Goal: Register for event/course

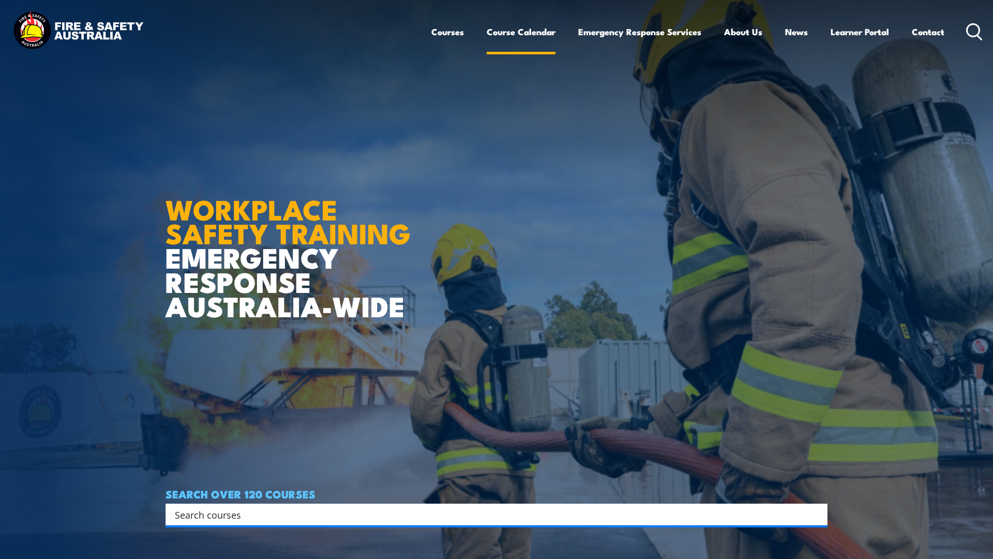
click at [533, 31] on link "Course Calendar" at bounding box center [521, 31] width 69 height 27
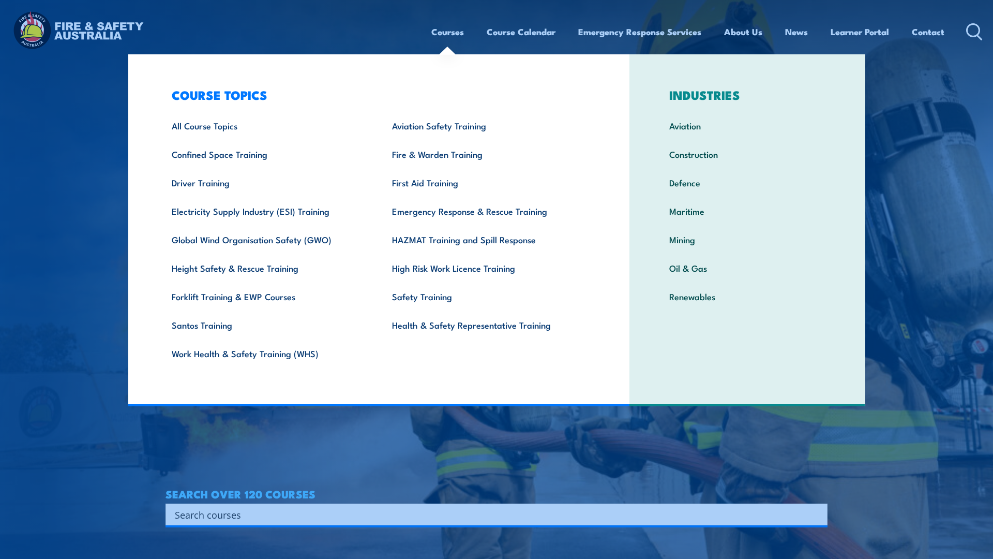
click at [452, 28] on link "Courses" at bounding box center [447, 31] width 33 height 27
click at [182, 127] on link "All Course Topics" at bounding box center [266, 125] width 221 height 28
click at [248, 186] on link "Driver Training" at bounding box center [266, 182] width 221 height 28
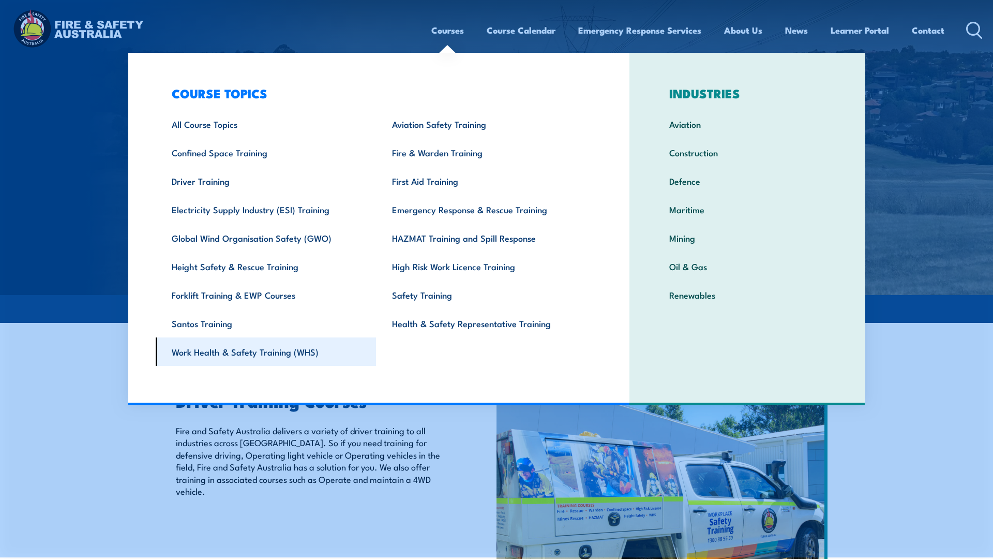
scroll to position [3, 0]
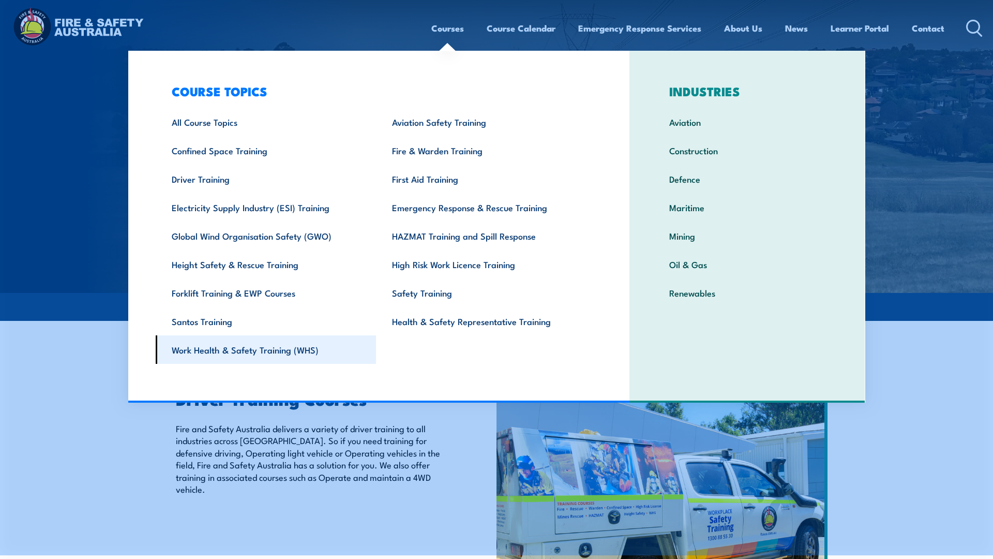
click at [287, 352] on link "Work Health & Safety Training (WHS)" at bounding box center [266, 349] width 221 height 28
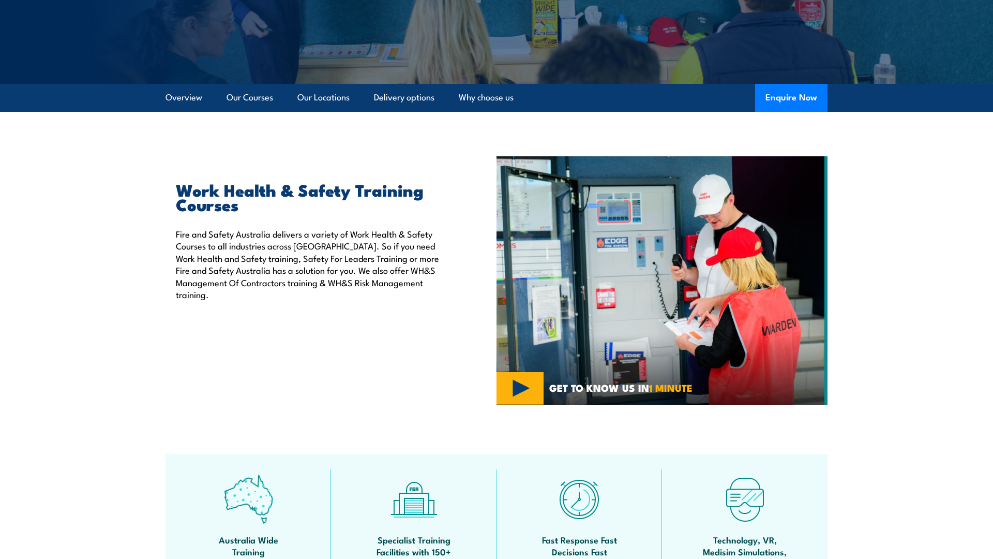
scroll to position [194, 0]
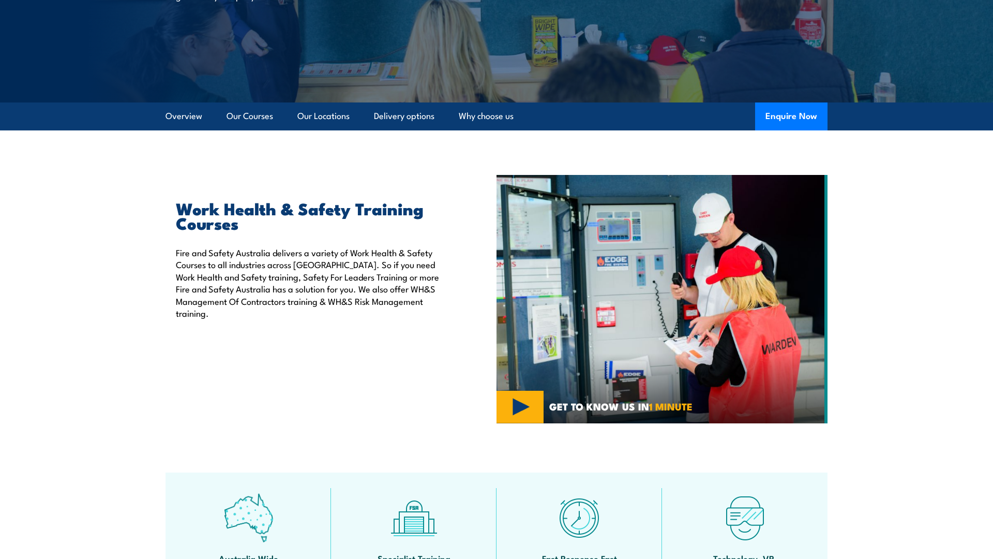
click at [519, 406] on img at bounding box center [662, 299] width 331 height 248
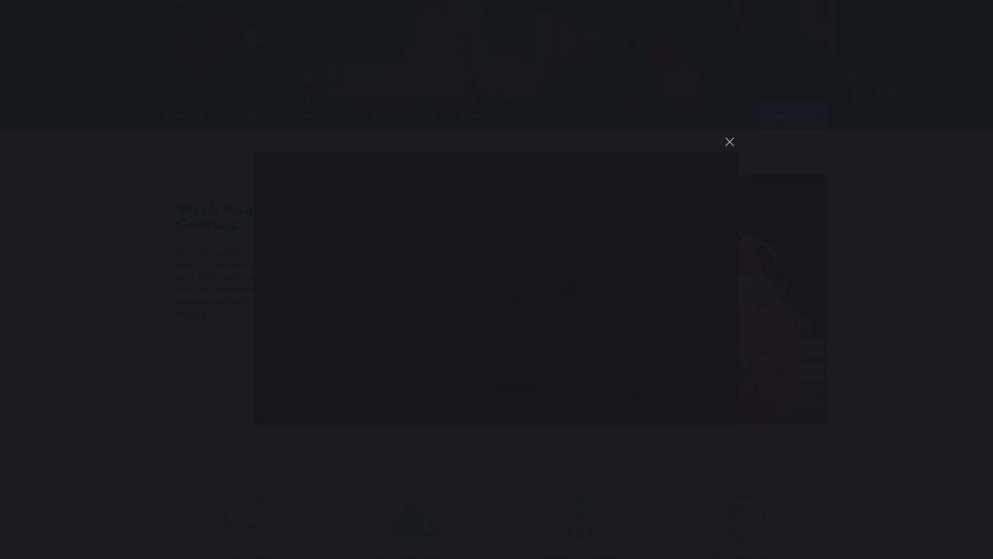
scroll to position [0, 0]
click at [843, 305] on div "You can close this modal content with the ESC key" at bounding box center [496, 279] width 993 height 559
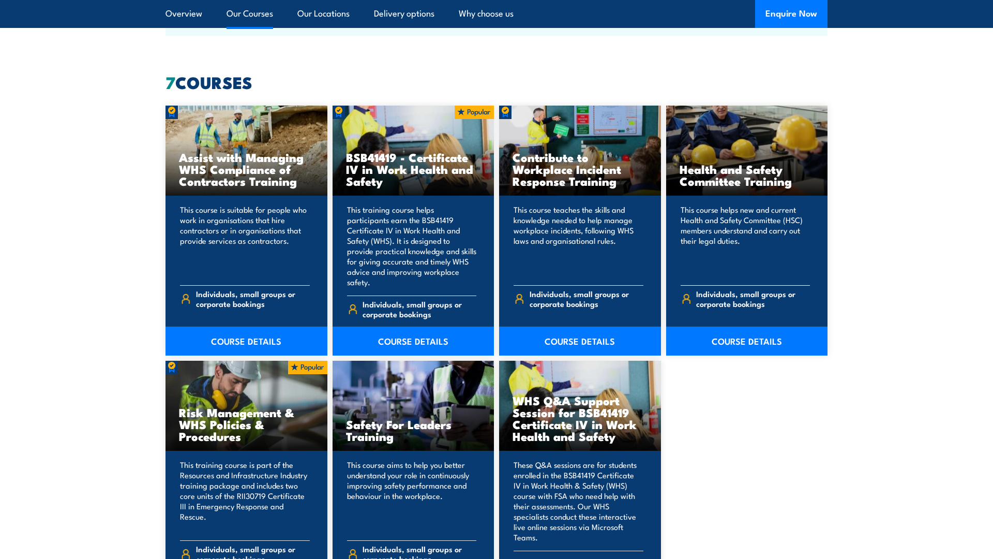
scroll to position [806, 0]
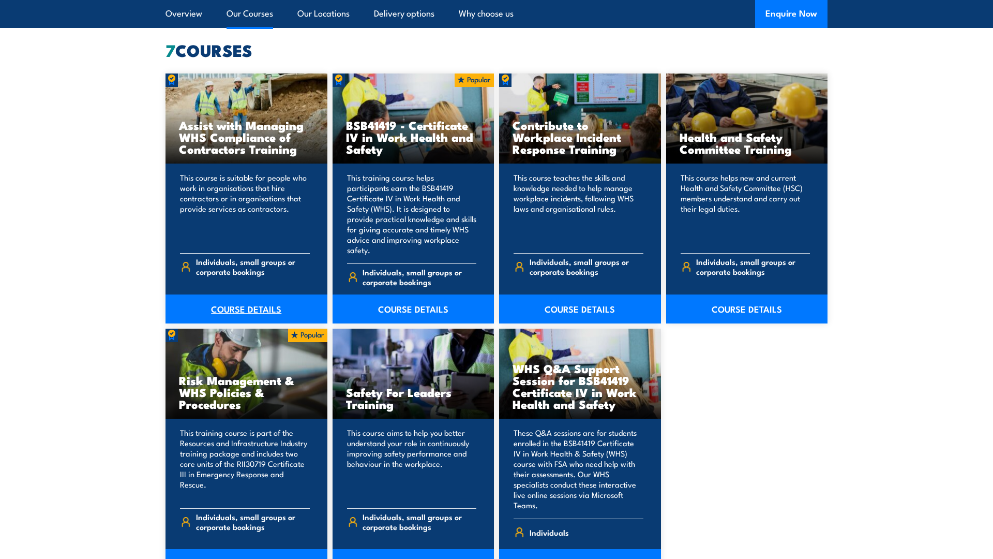
click at [240, 301] on link "COURSE DETAILS" at bounding box center [247, 308] width 162 height 29
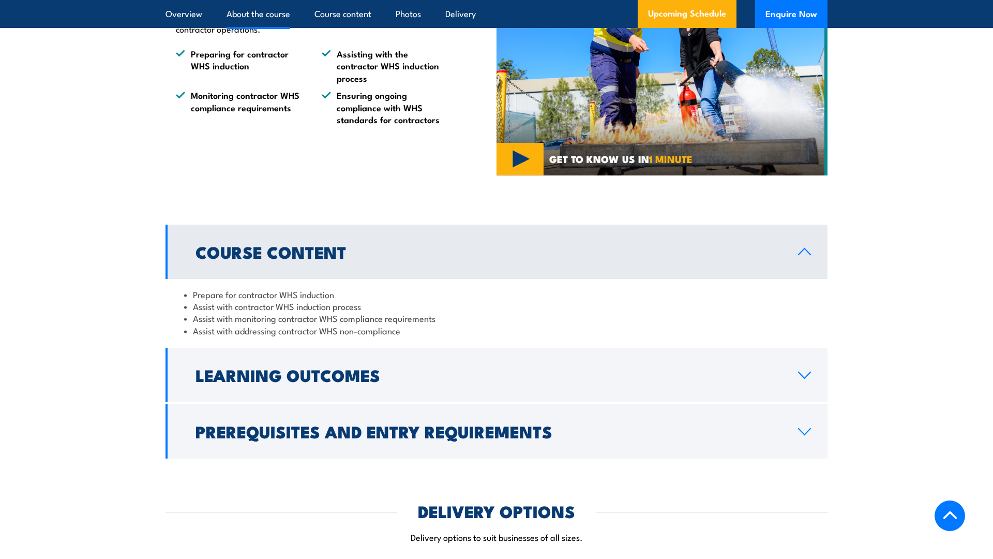
scroll to position [701, 0]
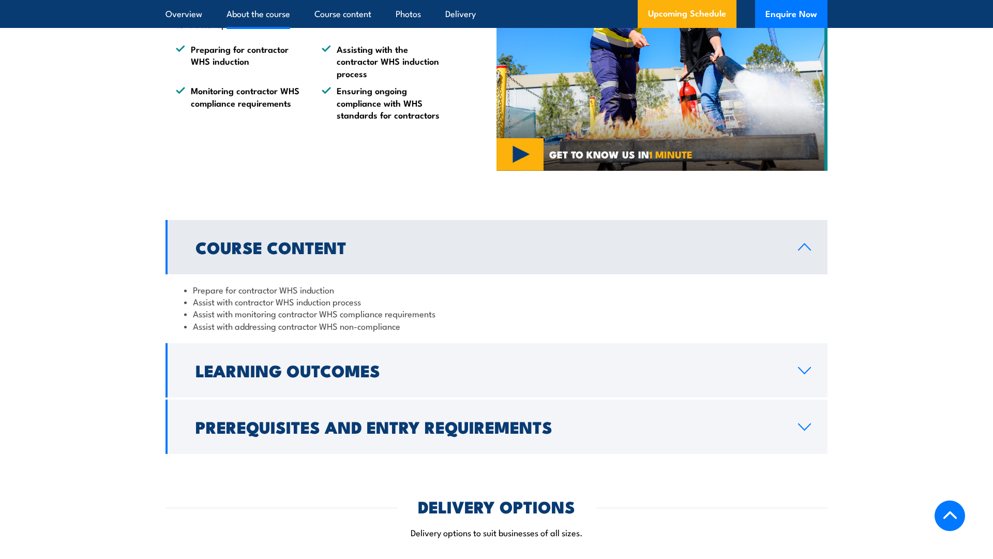
click at [455, 254] on h2 "Course Content" at bounding box center [489, 247] width 586 height 14
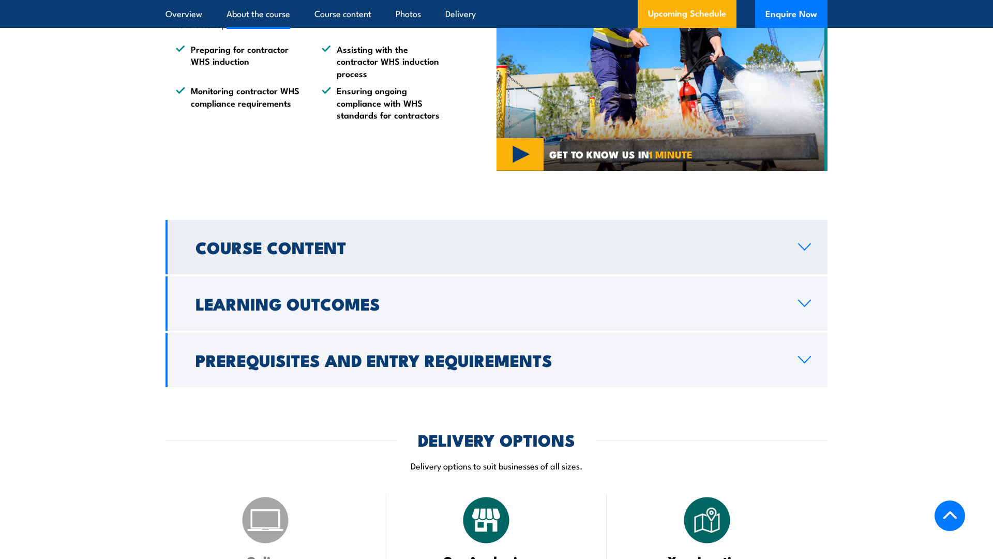
click at [455, 254] on h2 "Course Content" at bounding box center [489, 247] width 586 height 14
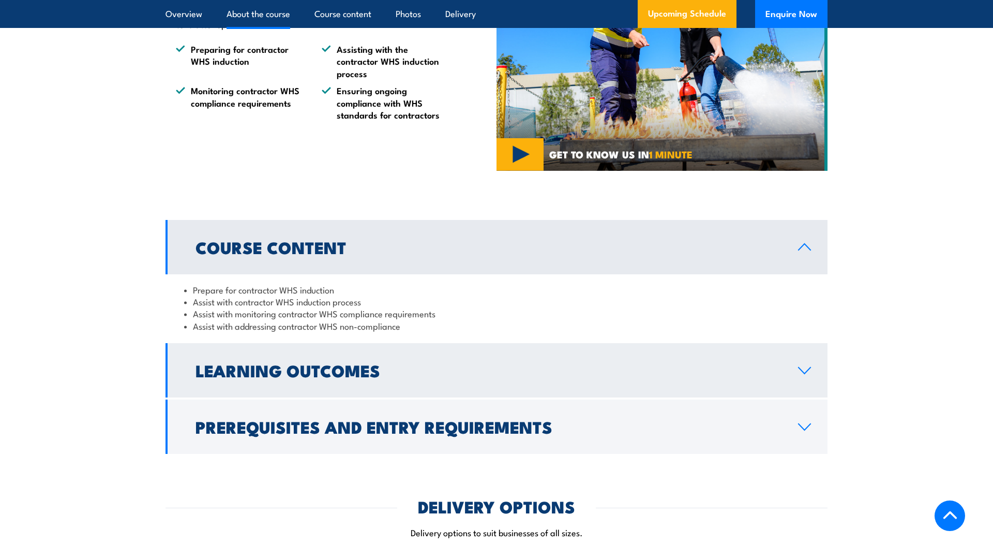
click at [379, 377] on h2 "Learning Outcomes" at bounding box center [489, 370] width 586 height 14
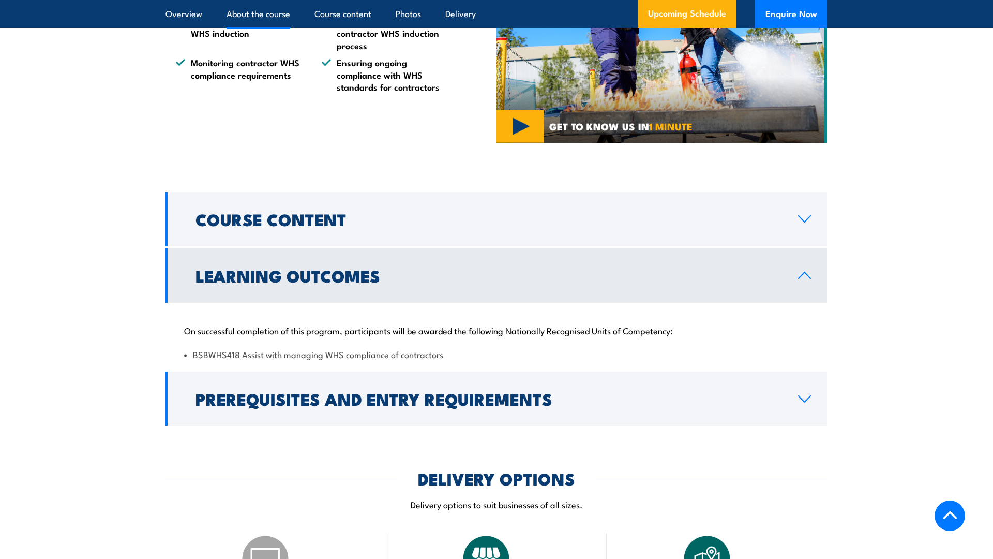
scroll to position [734, 0]
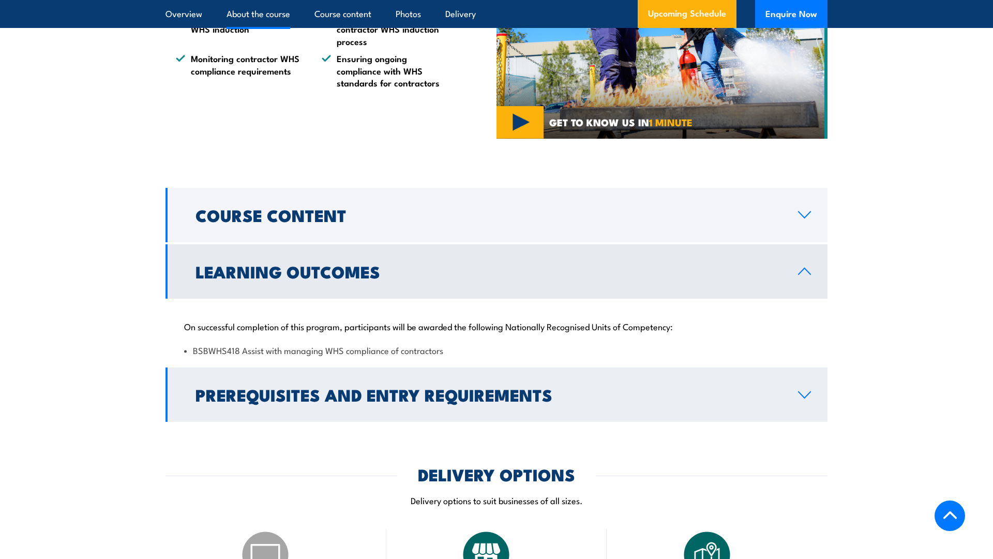
click at [362, 401] on h2 "Prerequisites and Entry Requirements" at bounding box center [489, 394] width 586 height 14
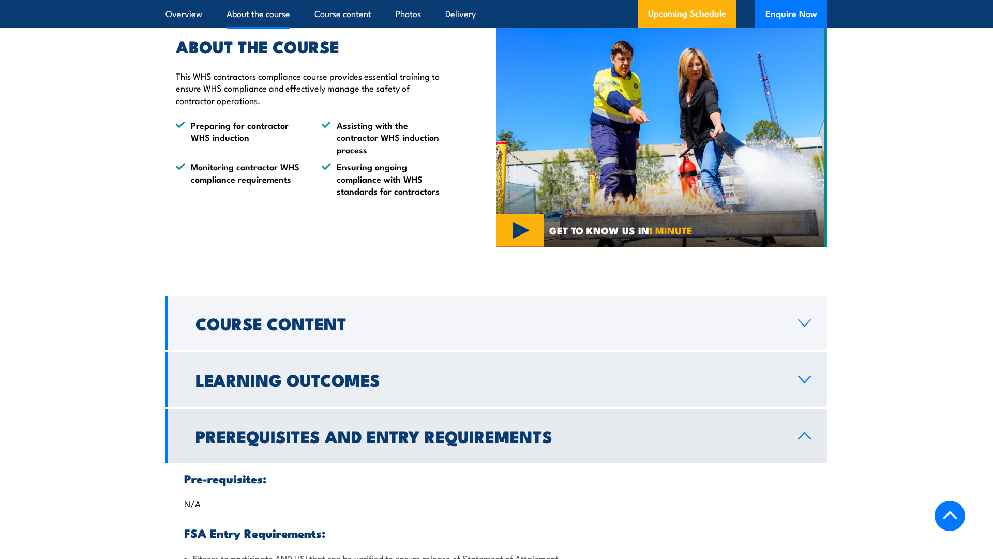
scroll to position [624, 0]
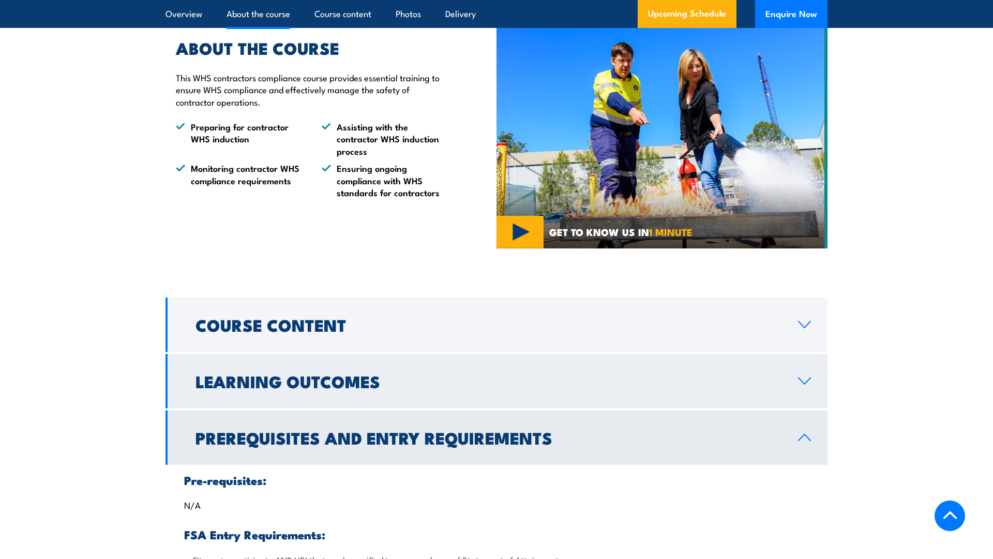
click at [373, 388] on h2 "Learning Outcomes" at bounding box center [489, 380] width 586 height 14
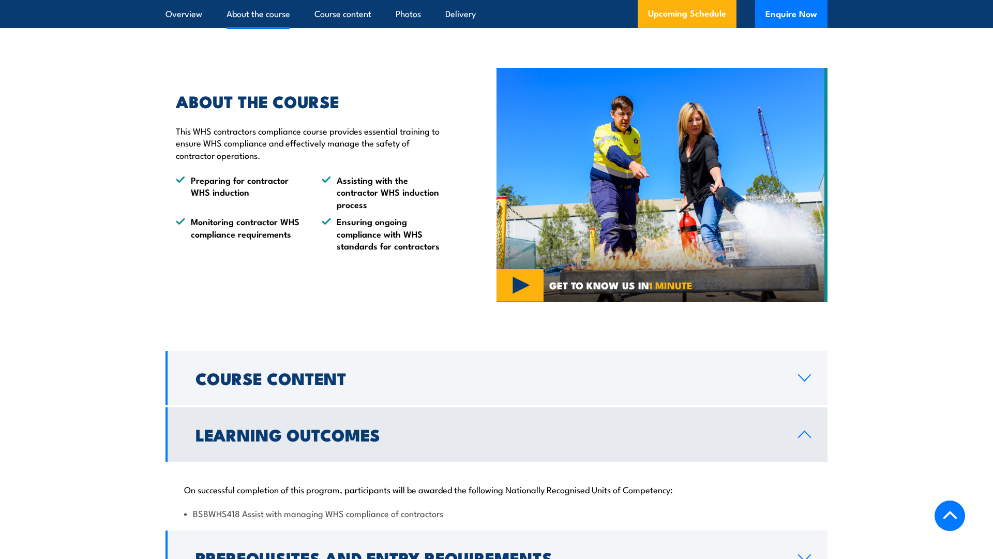
scroll to position [639, 0]
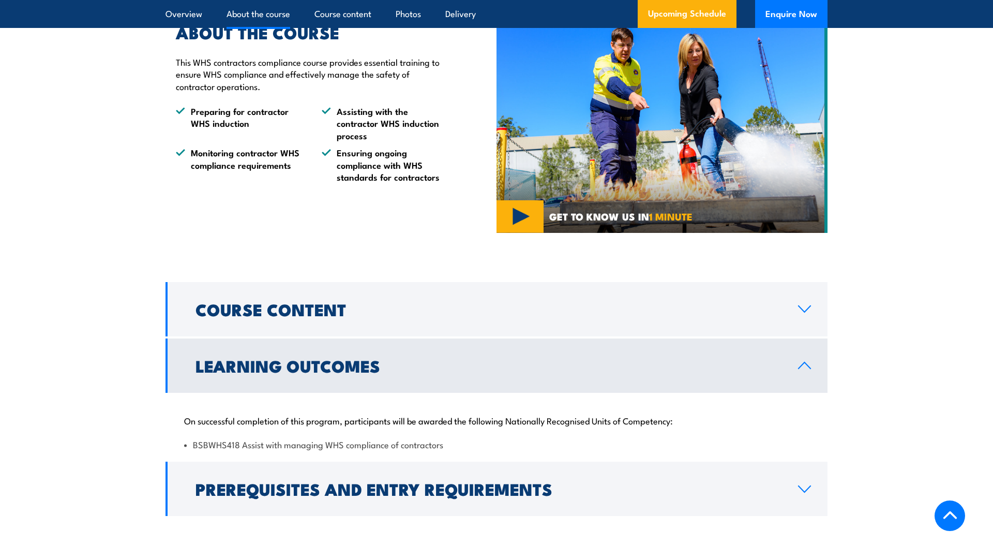
click at [700, 336] on link "Course Content" at bounding box center [497, 309] width 662 height 54
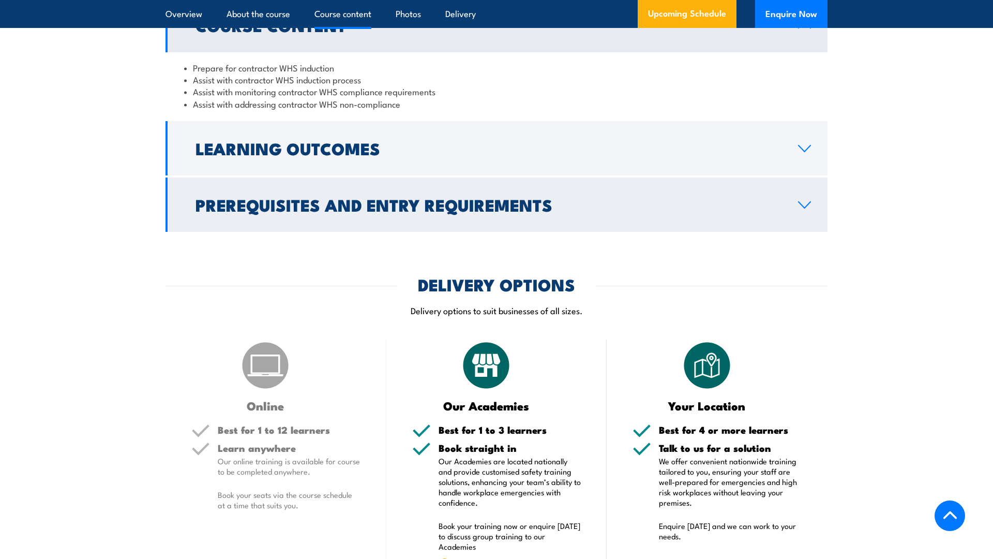
scroll to position [926, 0]
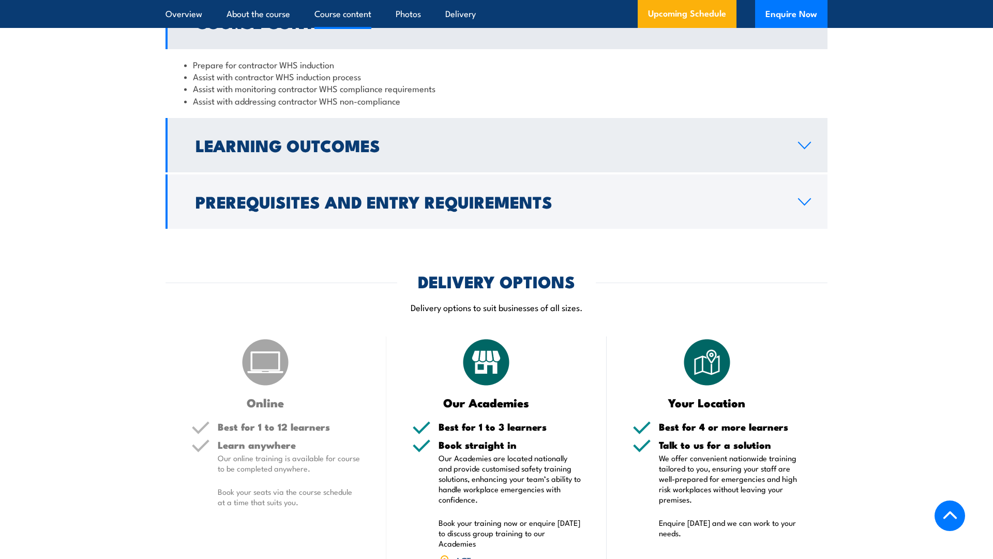
click at [460, 172] on link "Learning Outcomes" at bounding box center [497, 145] width 662 height 54
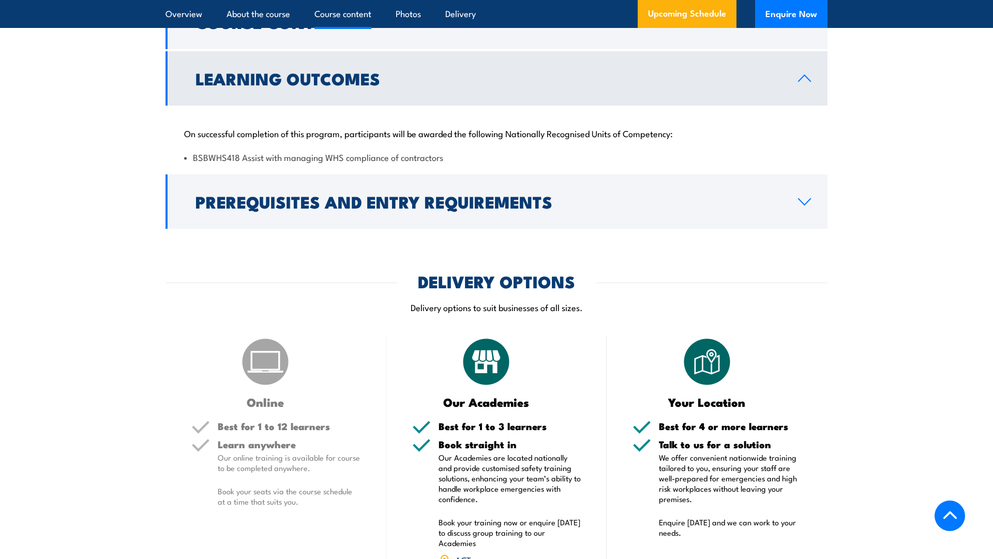
click at [444, 208] on h2 "Prerequisites and Entry Requirements" at bounding box center [489, 201] width 586 height 14
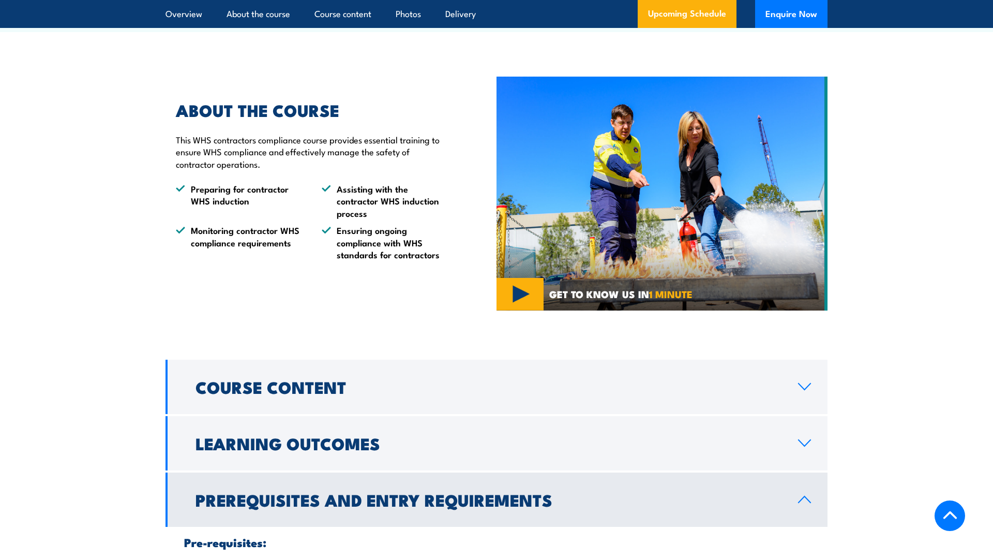
scroll to position [718, 0]
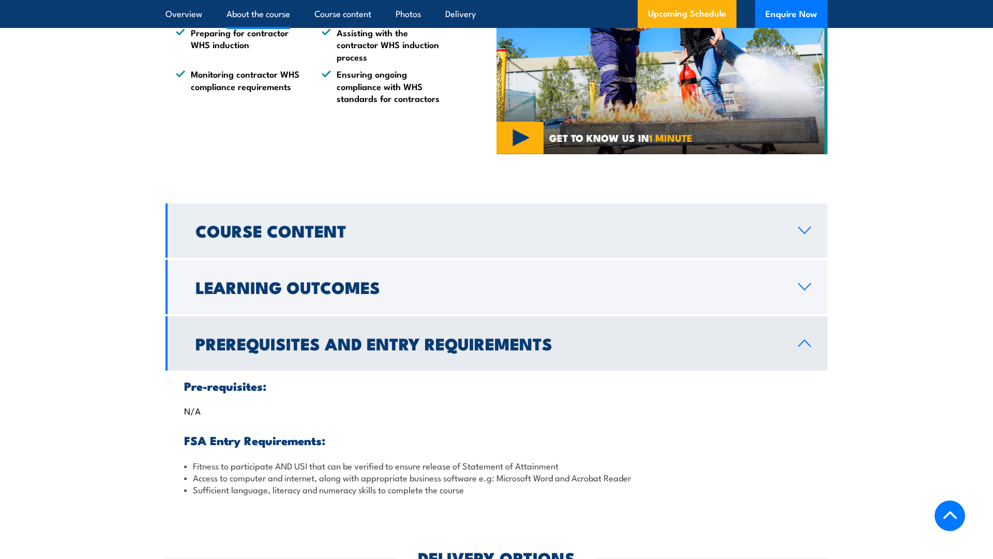
click at [331, 237] on h2 "Course Content" at bounding box center [489, 230] width 586 height 14
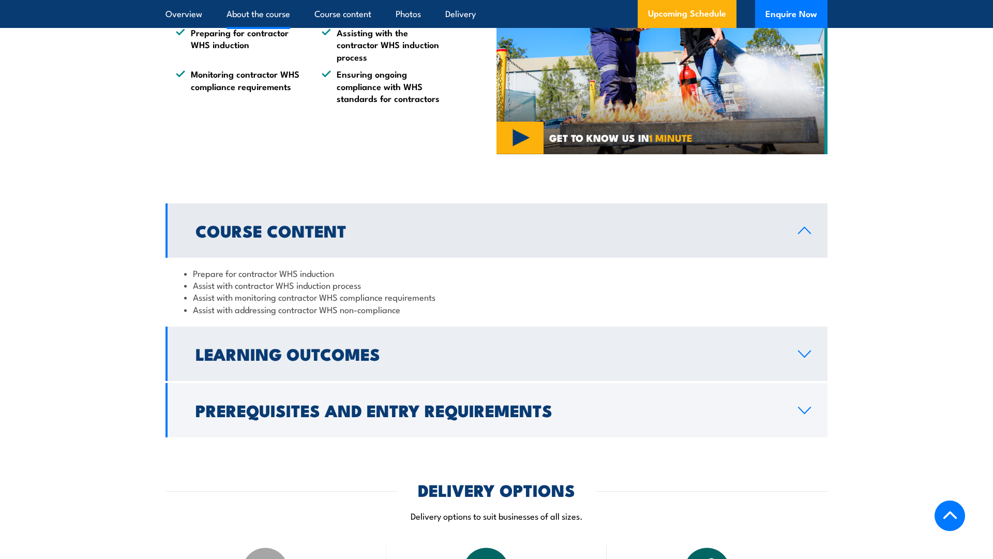
click at [407, 381] on link "Learning Outcomes" at bounding box center [497, 353] width 662 height 54
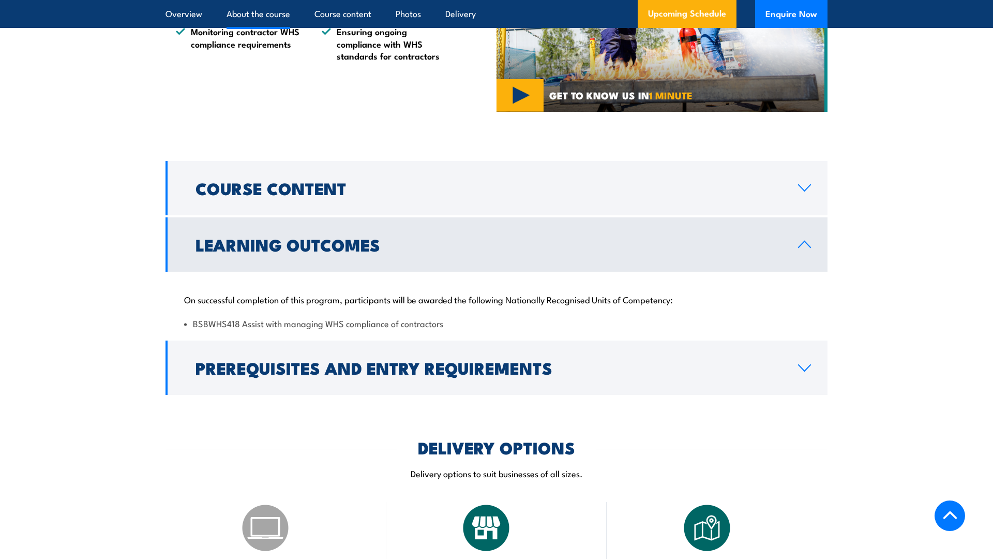
scroll to position [767, 0]
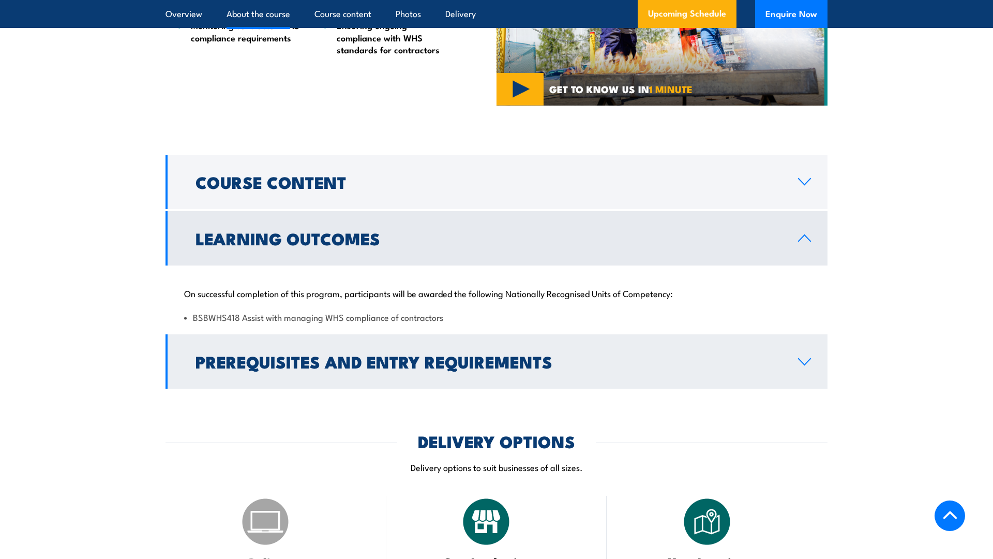
click at [405, 368] on h2 "Prerequisites and Entry Requirements" at bounding box center [489, 361] width 586 height 14
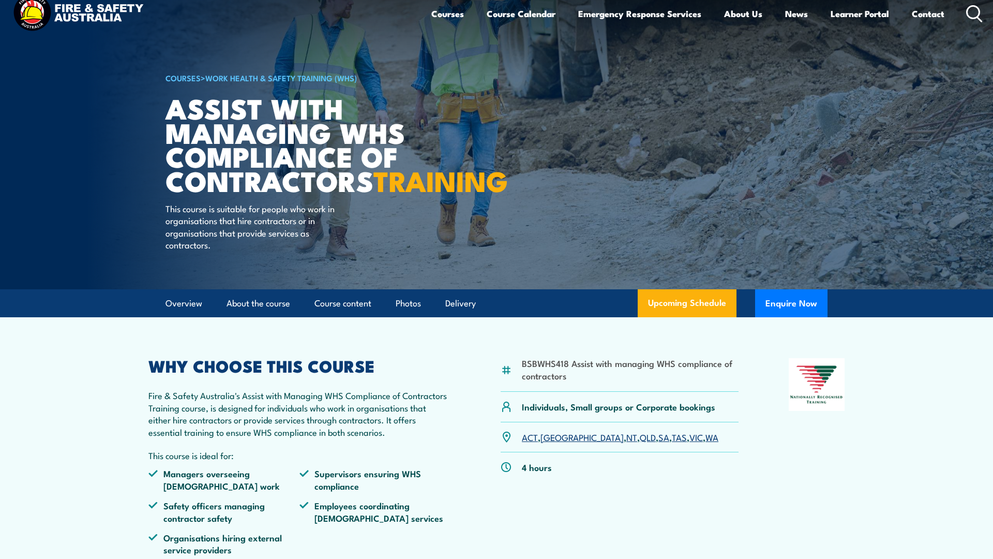
scroll to position [20, 0]
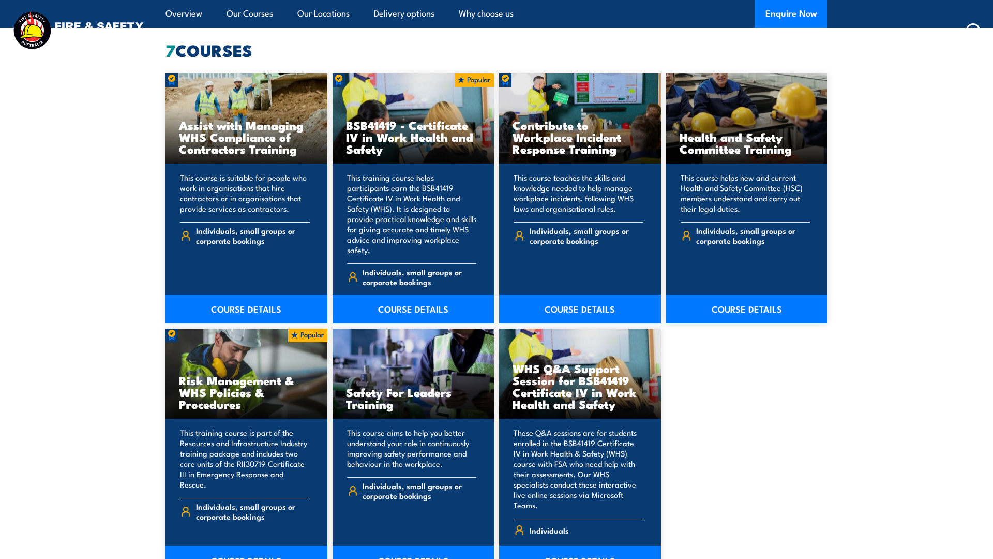
scroll to position [806, 0]
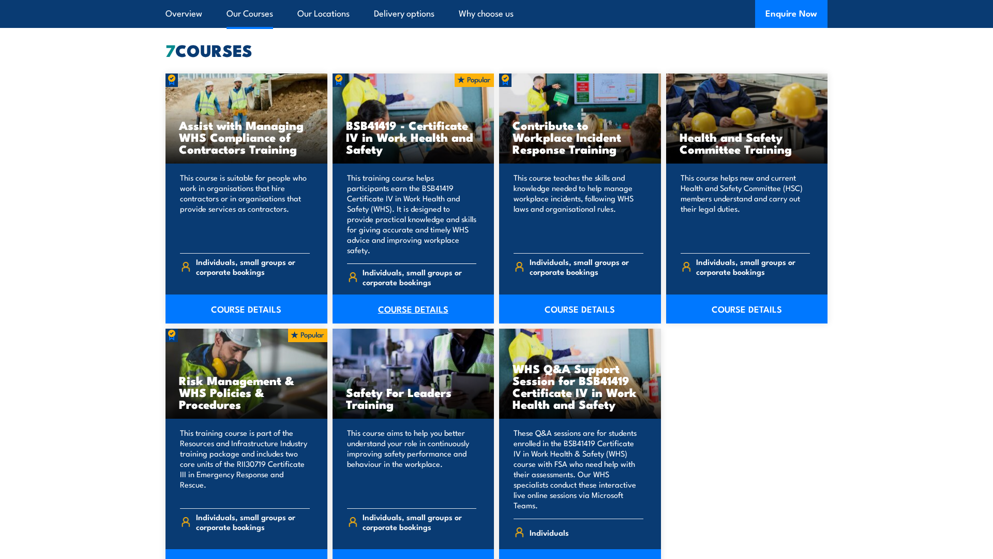
click at [432, 301] on link "COURSE DETAILS" at bounding box center [414, 308] width 162 height 29
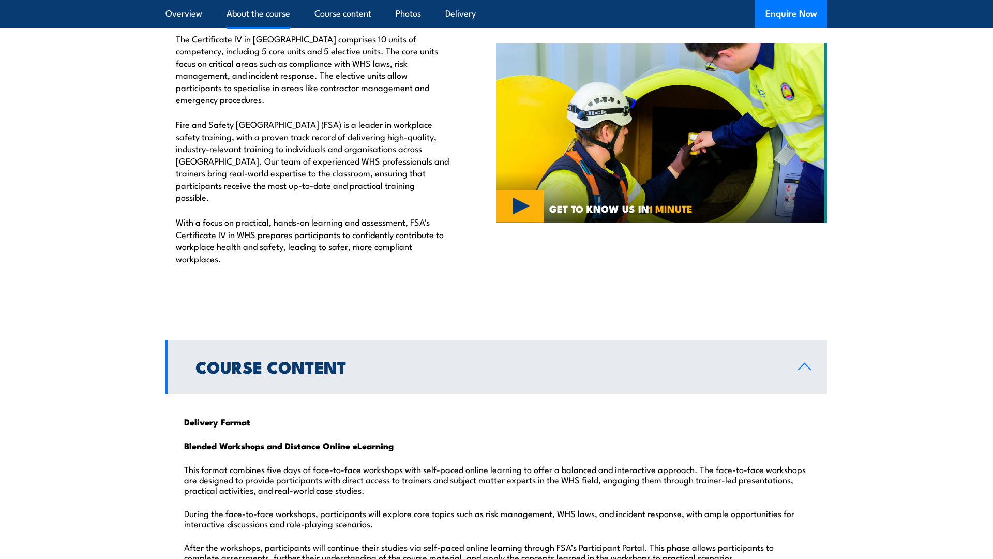
click at [406, 339] on link "Course Content" at bounding box center [497, 366] width 662 height 54
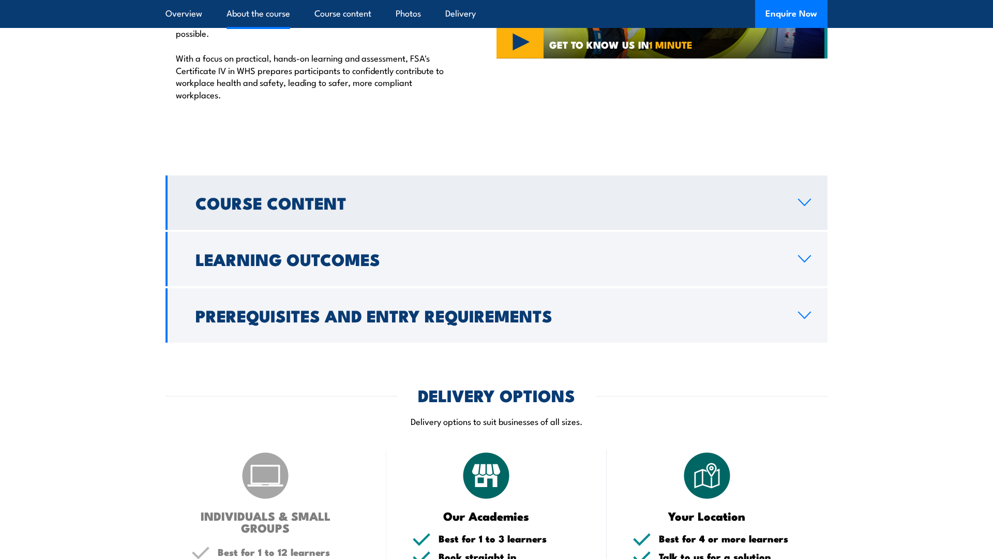
scroll to position [881, 0]
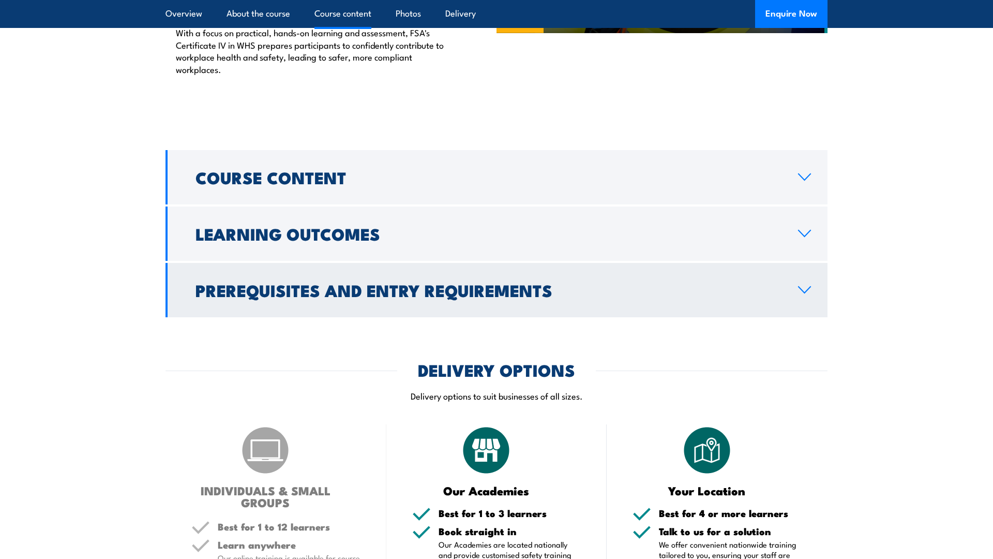
click at [422, 282] on h2 "Prerequisites and Entry Requirements" at bounding box center [489, 289] width 586 height 14
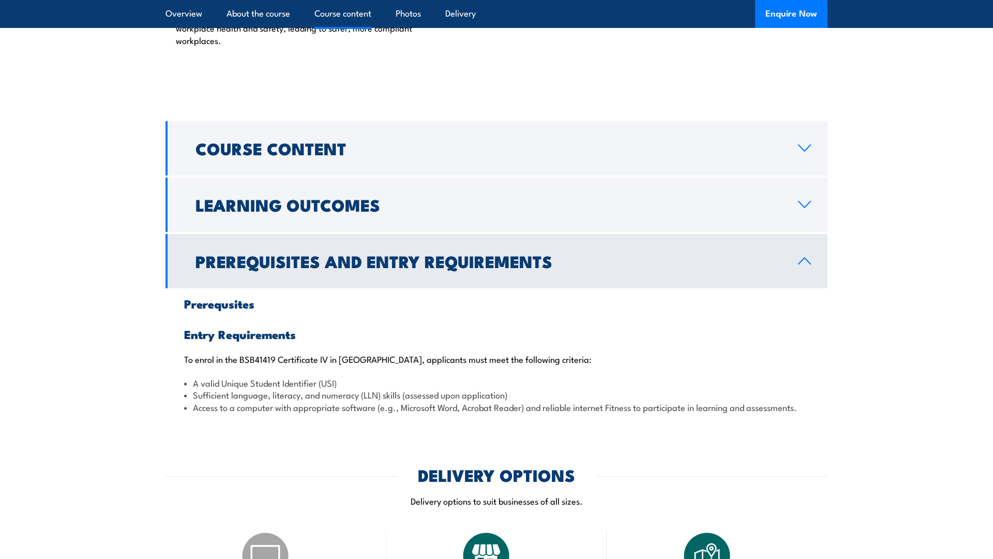
scroll to position [911, 0]
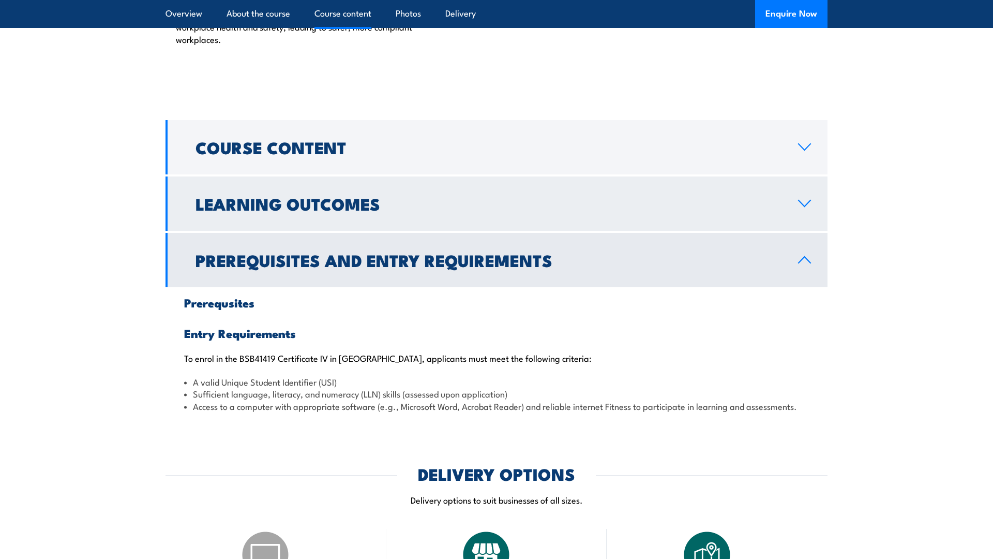
click at [407, 196] on h2 "Learning Outcomes" at bounding box center [489, 203] width 586 height 14
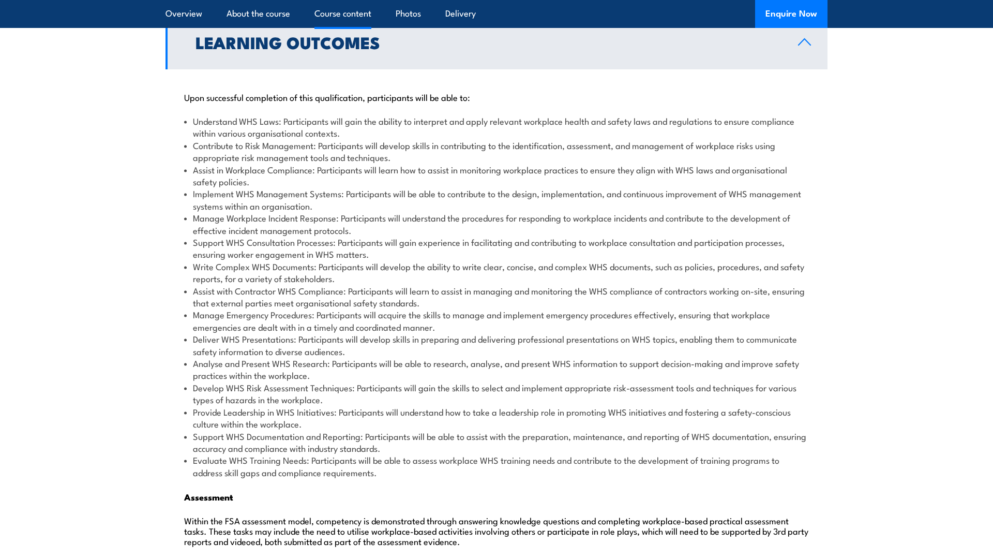
scroll to position [1180, 0]
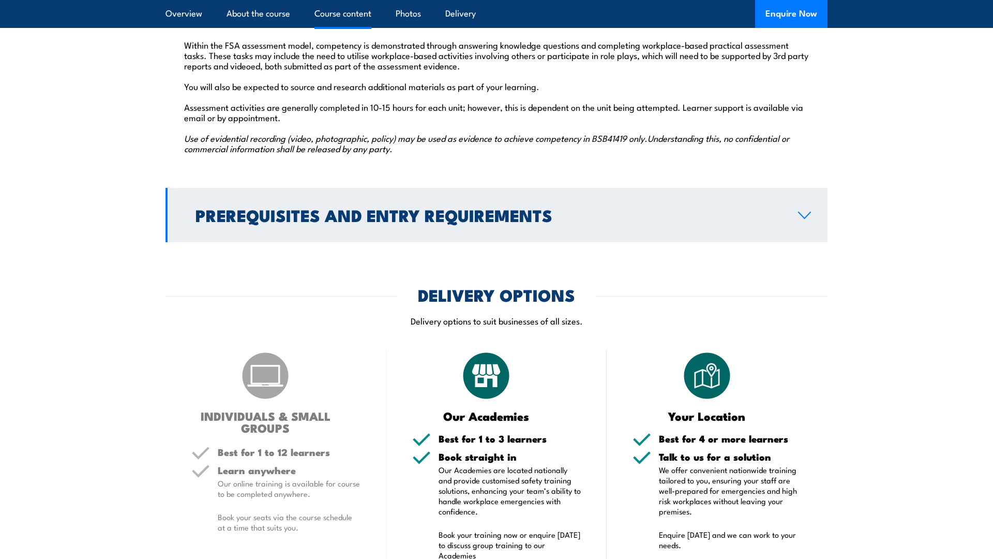
click at [401, 188] on link "Prerequisites and Entry Requirements" at bounding box center [497, 215] width 662 height 54
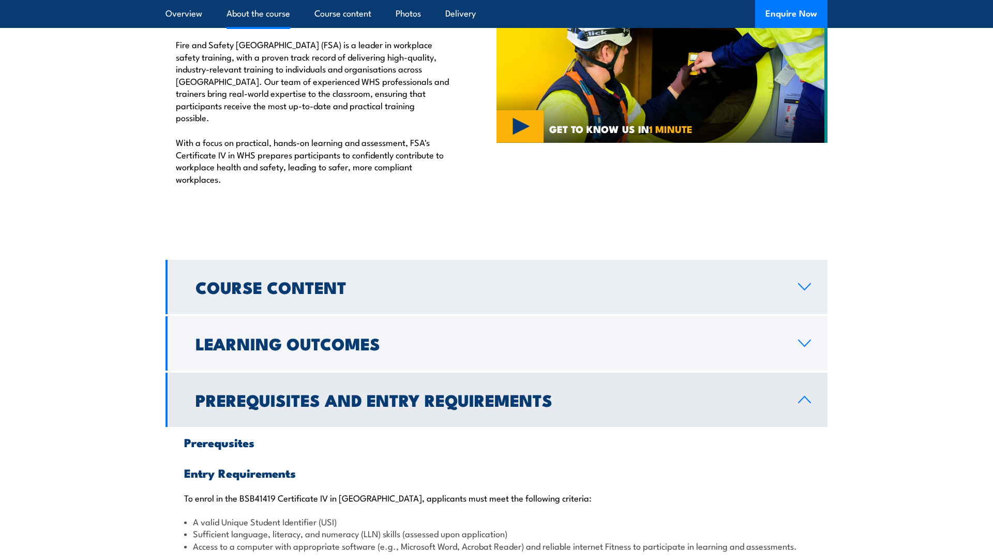
scroll to position [783, 0]
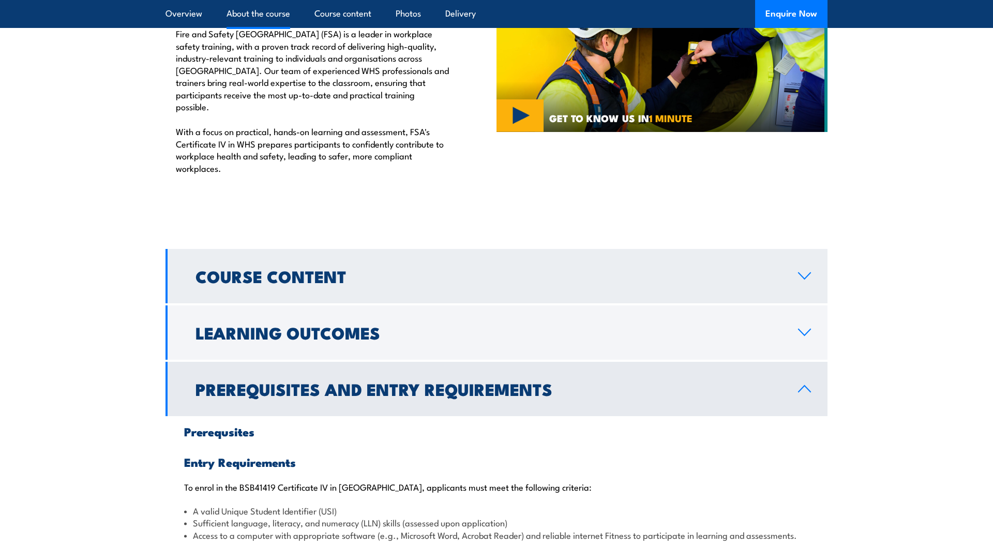
click at [356, 249] on link "Course Content" at bounding box center [497, 276] width 662 height 54
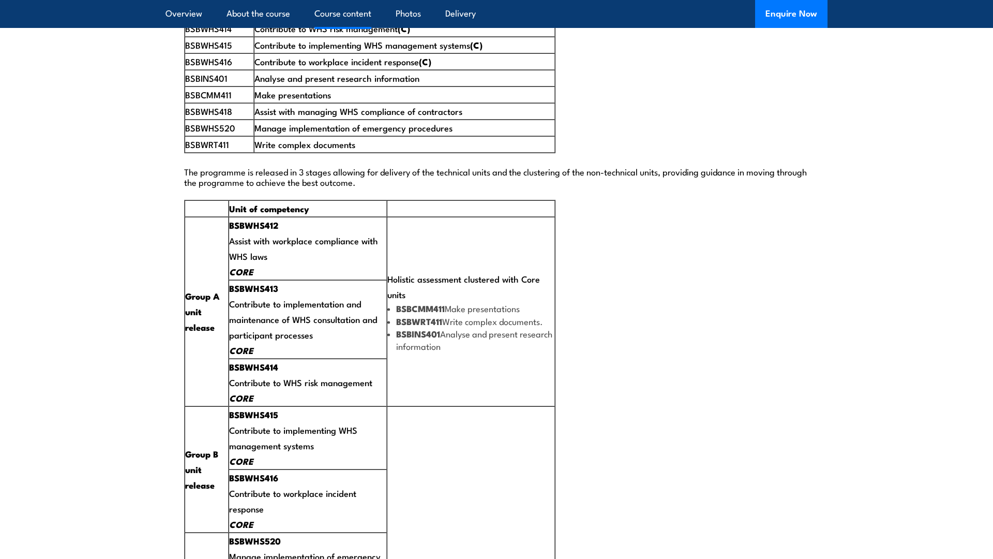
scroll to position [1876, 0]
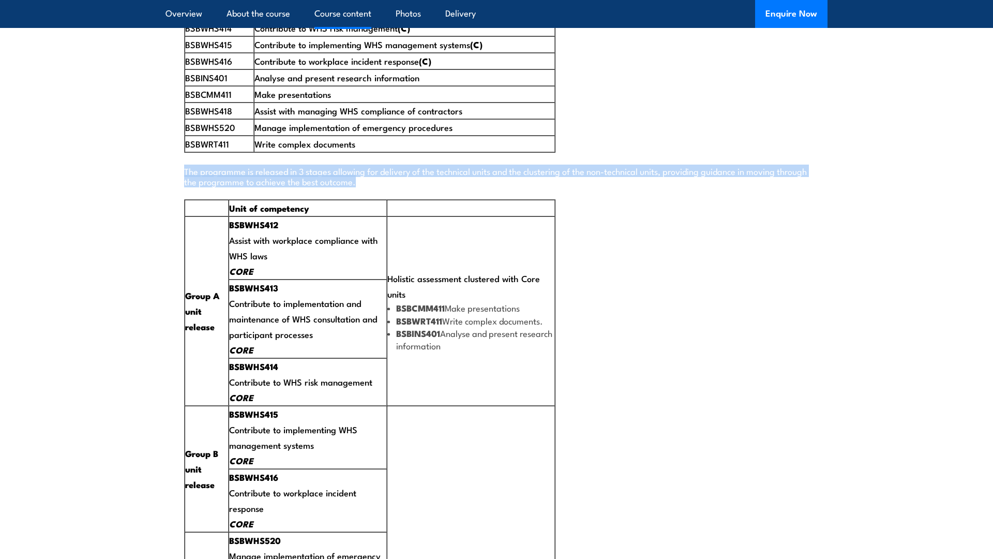
drag, startPoint x: 391, startPoint y: 159, endPoint x: 194, endPoint y: 151, distance: 197.3
click at [175, 152] on div "Delivery Format Blended Workshops and Distance Online eLearning This format com…" at bounding box center [497, 64] width 662 height 1708
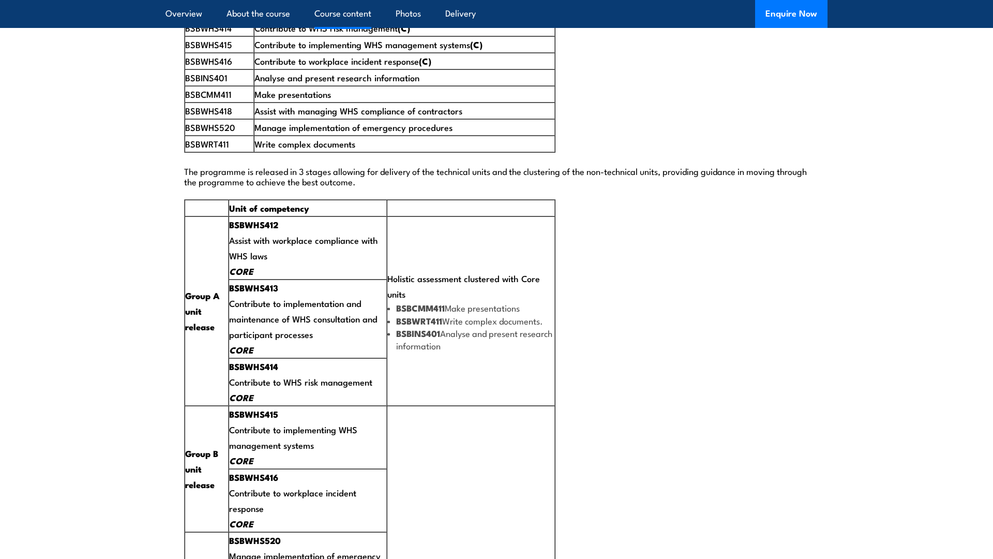
click at [264, 231] on td "BSBWHS412 Assist with workplace compliance with WHS laws CORE" at bounding box center [308, 247] width 158 height 63
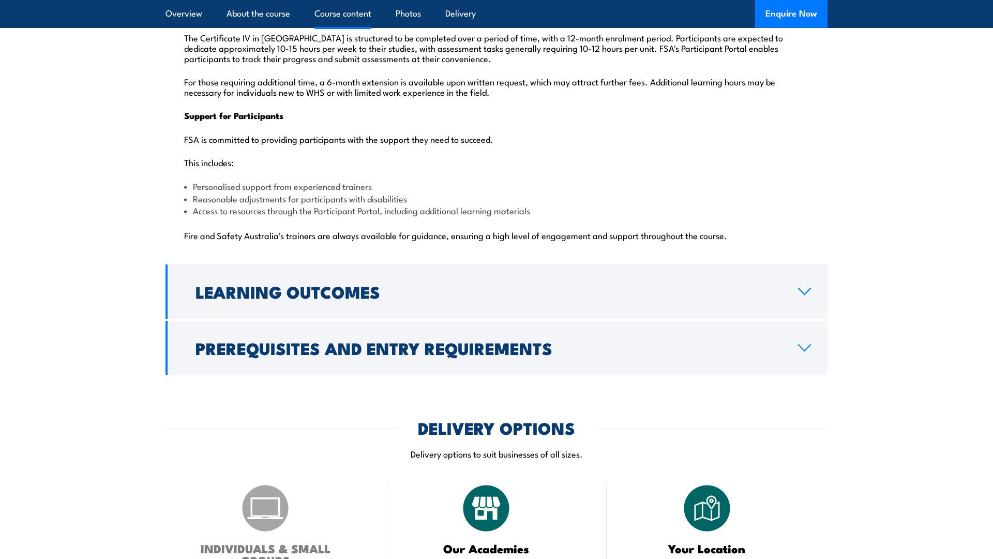
click at [311, 284] on h2 "Learning Outcomes" at bounding box center [489, 291] width 586 height 14
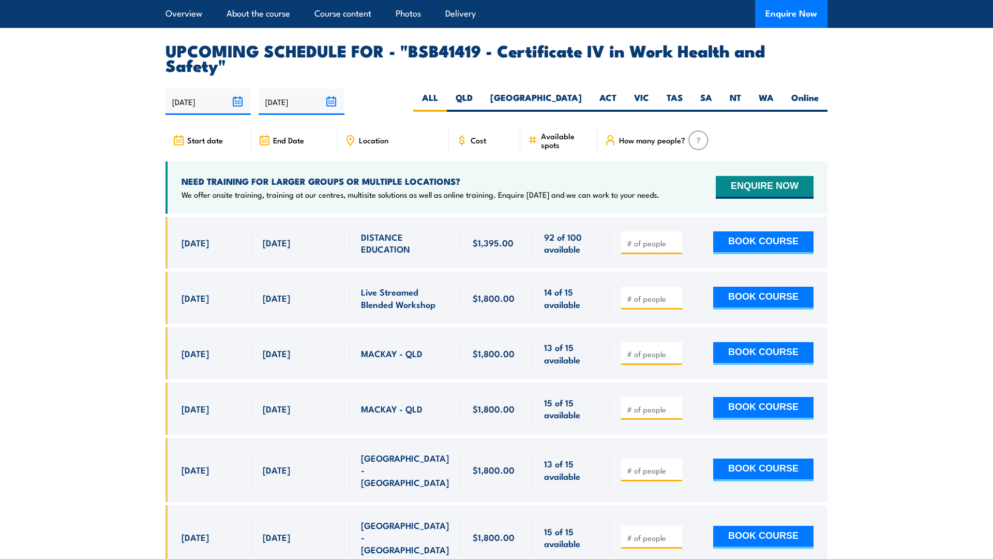
scroll to position [2205, 0]
drag, startPoint x: 361, startPoint y: 316, endPoint x: 409, endPoint y: 322, distance: 48.1
click at [409, 341] on div "MACKAY - QLD" at bounding box center [405, 353] width 89 height 24
click at [410, 348] on span "MACKAY - QLD" at bounding box center [392, 354] width 62 height 12
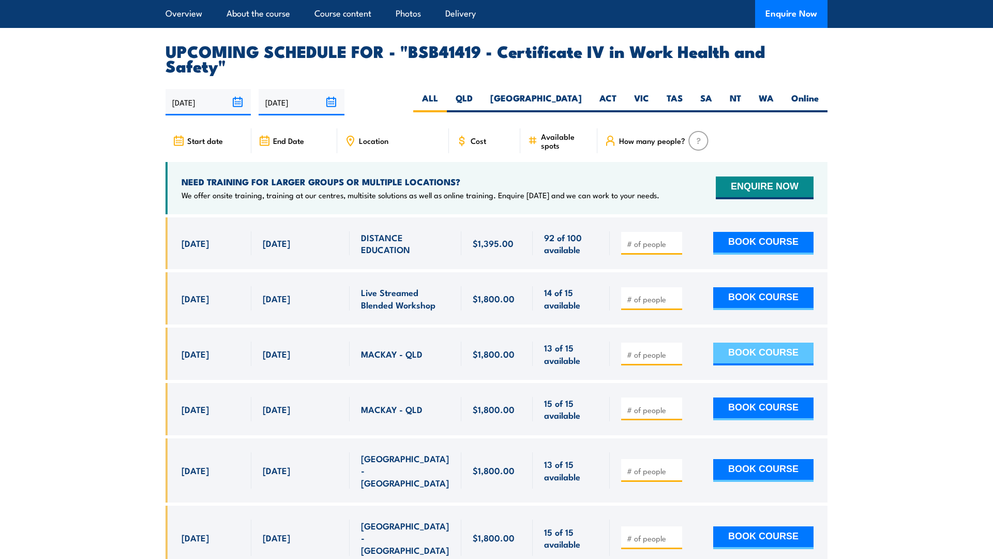
click at [754, 342] on button "BOOK COURSE" at bounding box center [763, 353] width 100 height 23
click at [642, 349] on input "number" at bounding box center [653, 354] width 52 height 10
type input "1"
click at [779, 342] on button "BOOK COURSE" at bounding box center [763, 353] width 100 height 23
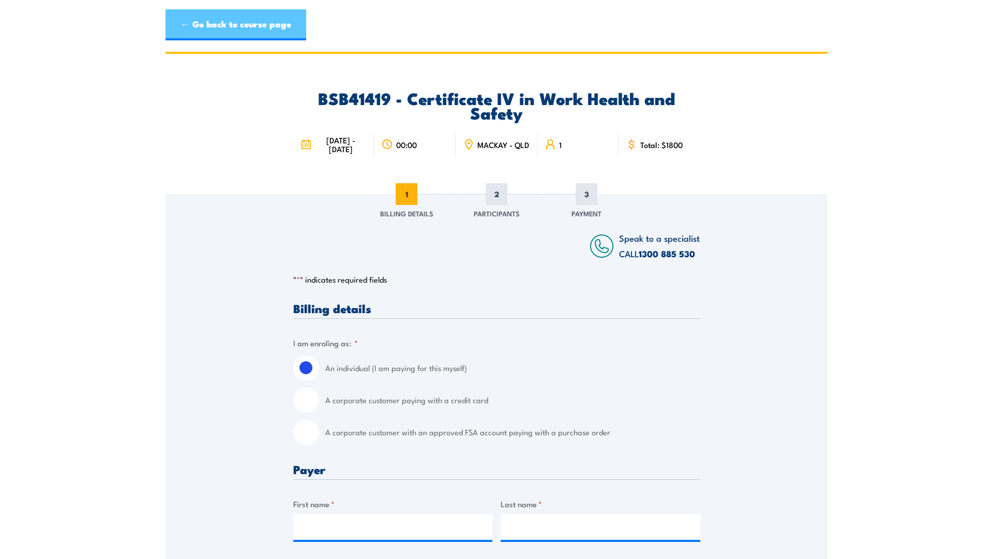
click at [187, 21] on link "← Go back to course page" at bounding box center [236, 24] width 141 height 31
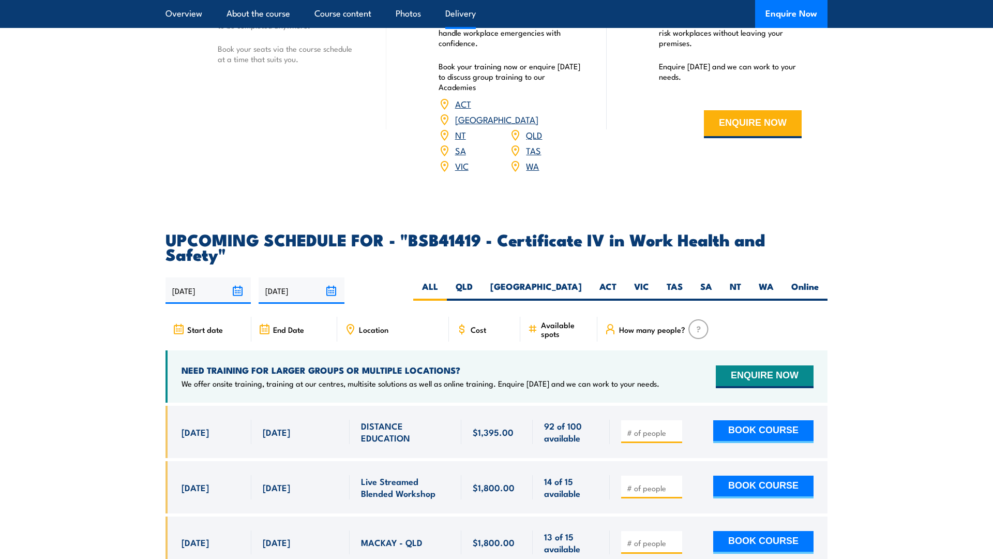
scroll to position [3087, 0]
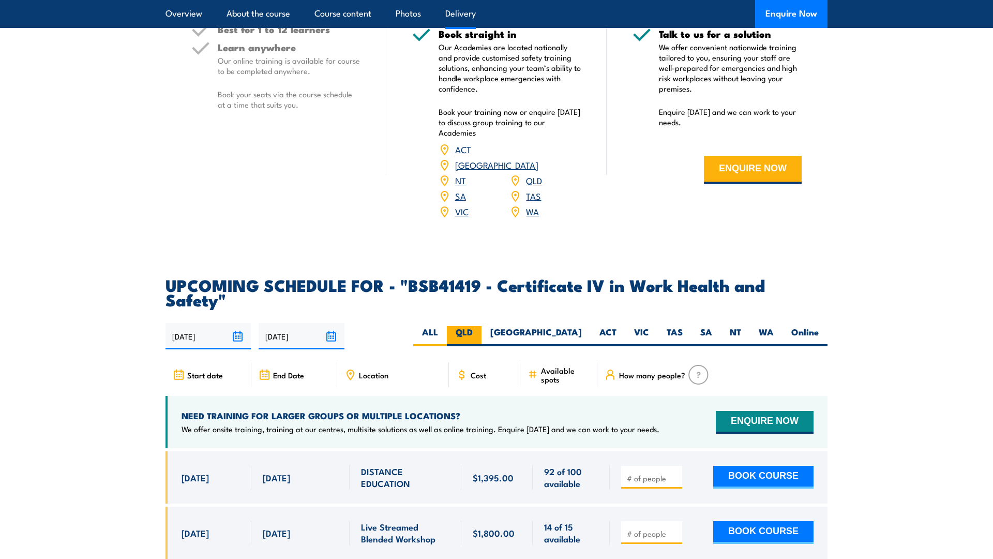
click at [482, 326] on label "QLD" at bounding box center [464, 336] width 35 height 20
click at [480, 326] on input "QLD" at bounding box center [476, 329] width 7 height 7
radio input "true"
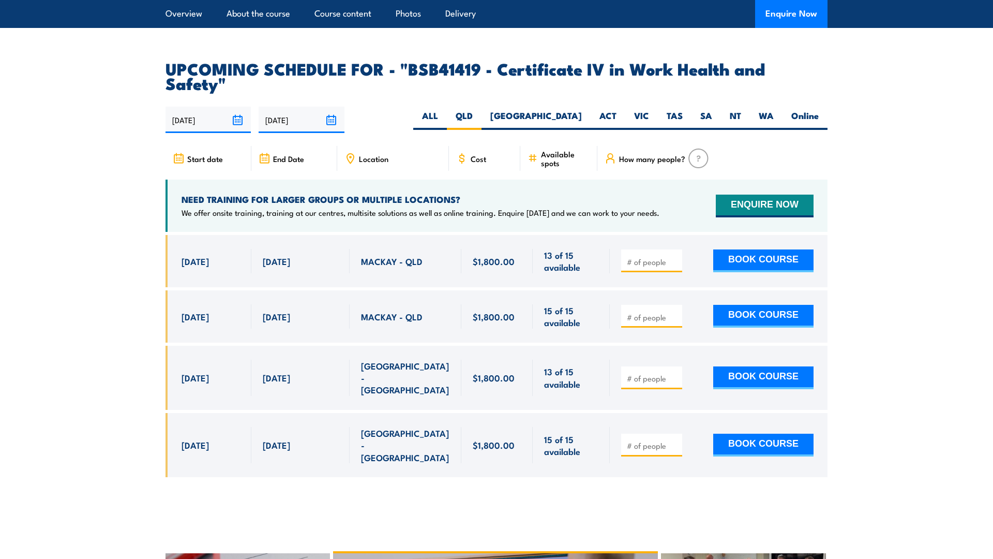
scroll to position [3290, 0]
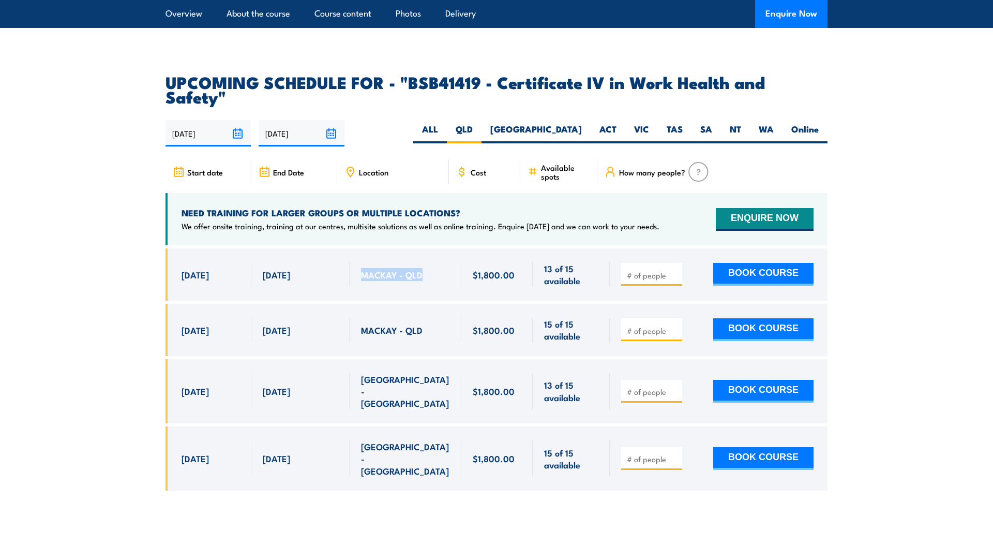
drag, startPoint x: 362, startPoint y: 237, endPoint x: 420, endPoint y: 241, distance: 58.1
click at [420, 262] on div "MACKAY - QLD" at bounding box center [405, 274] width 89 height 24
copy span "MACKAY - QLD"
drag, startPoint x: 358, startPoint y: 338, endPoint x: 397, endPoint y: 356, distance: 43.0
click at [397, 359] on div "ROCKHAMPTON - QLD" at bounding box center [406, 391] width 112 height 64
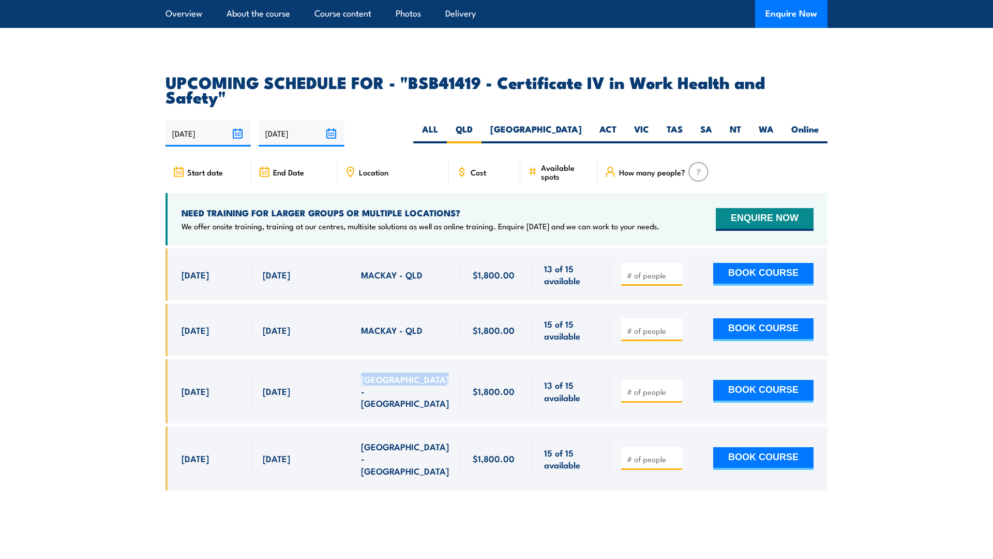
copy span "ROCKHAMPTON - QLD"
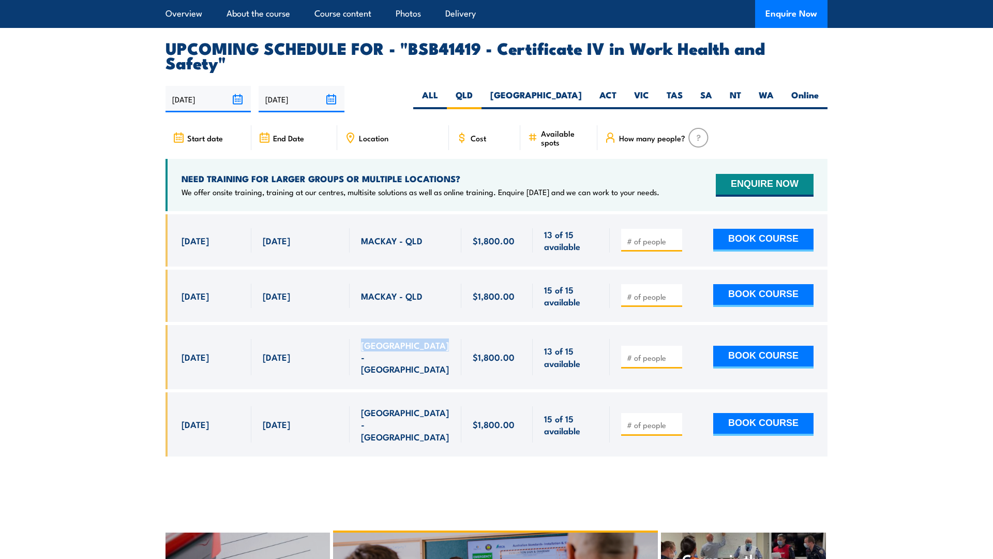
scroll to position [3327, 0]
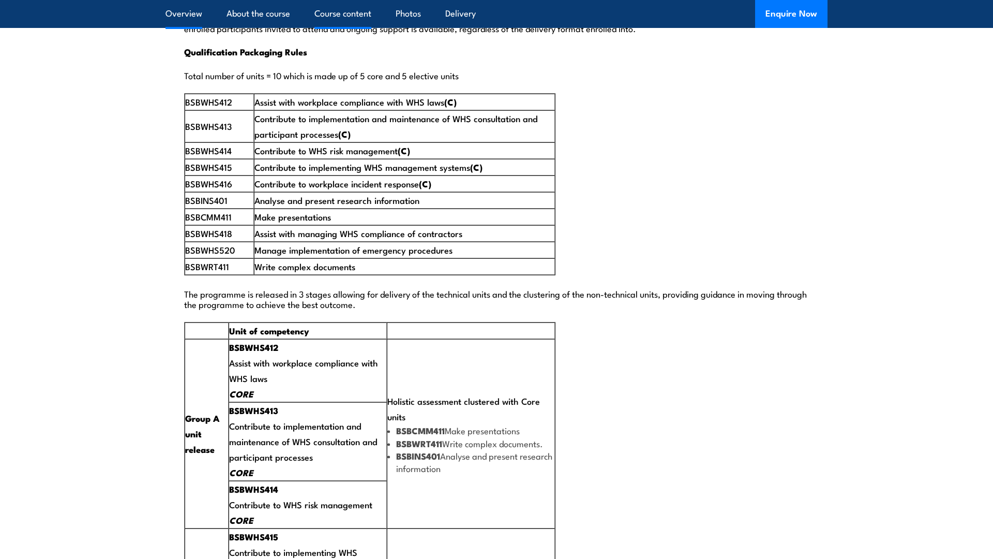
click at [185, 10] on link "Overview" at bounding box center [184, 13] width 37 height 27
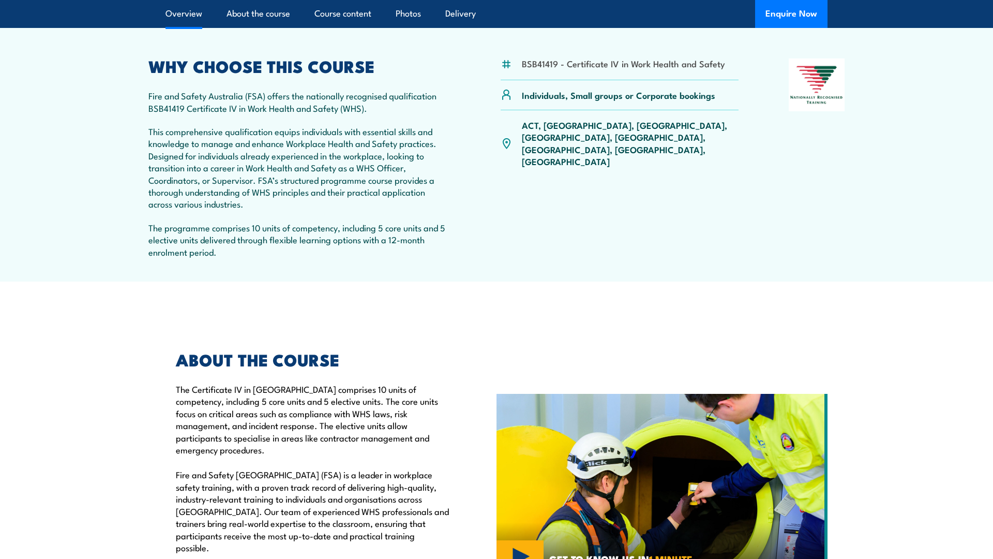
scroll to position [295, 0]
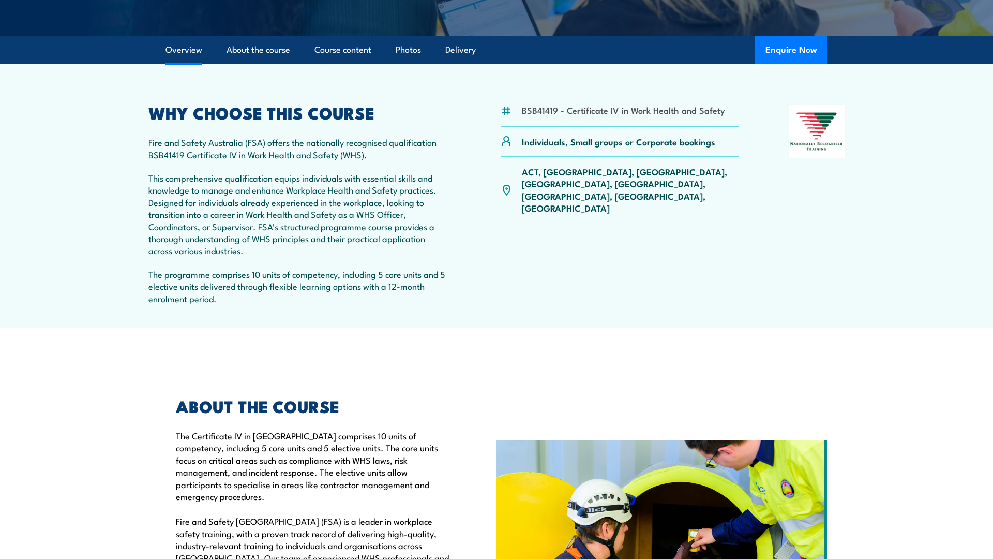
click at [188, 50] on link "Overview" at bounding box center [184, 49] width 37 height 27
drag, startPoint x: 144, startPoint y: 153, endPoint x: 353, endPoint y: 150, distance: 208.5
click at [344, 161] on article "BSB41419 - Certificate IV in Work Health and Safety Individuals, Small groups o…" at bounding box center [497, 196] width 724 height 264
copy div "BSB41419 Certificate IV in Work Health and Safety (WHS)."
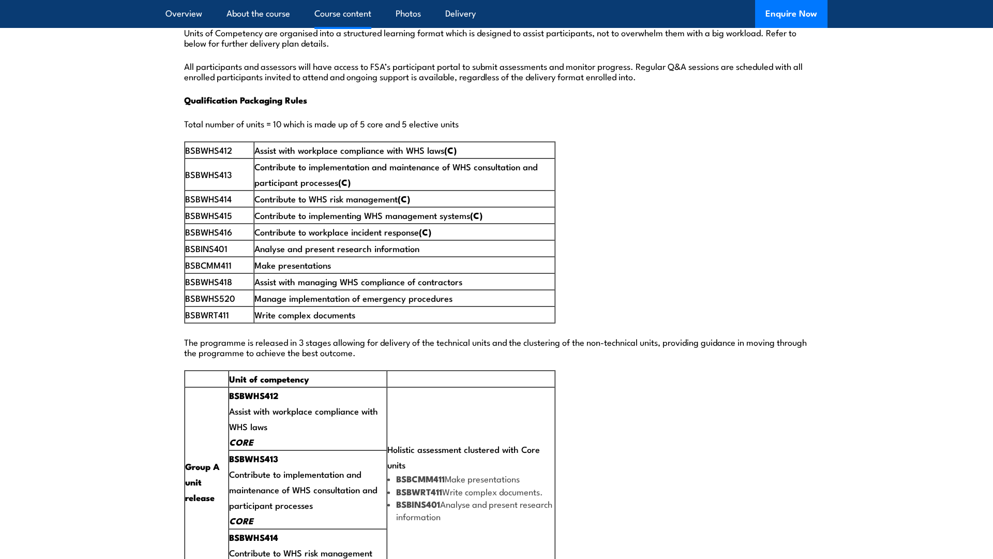
scroll to position [1745, 0]
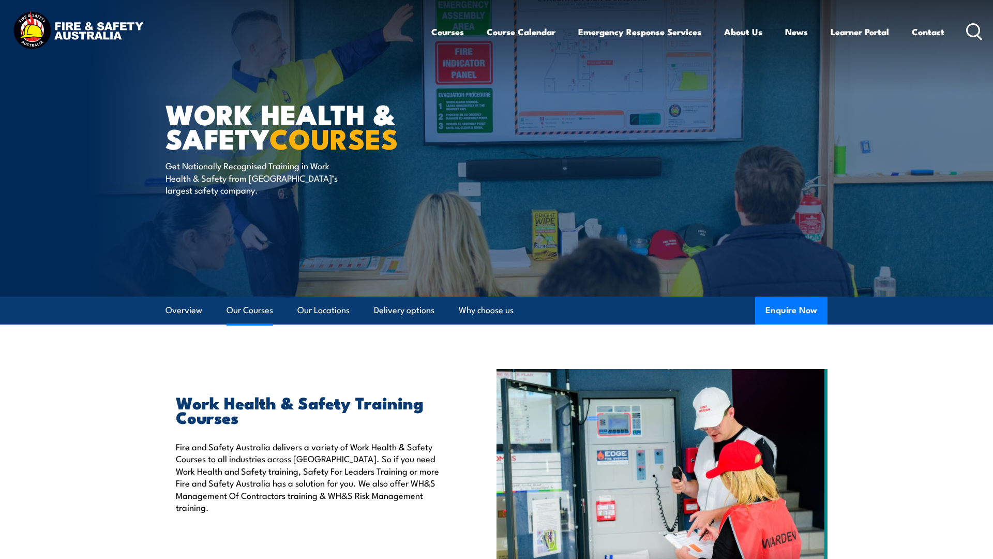
scroll to position [806, 0]
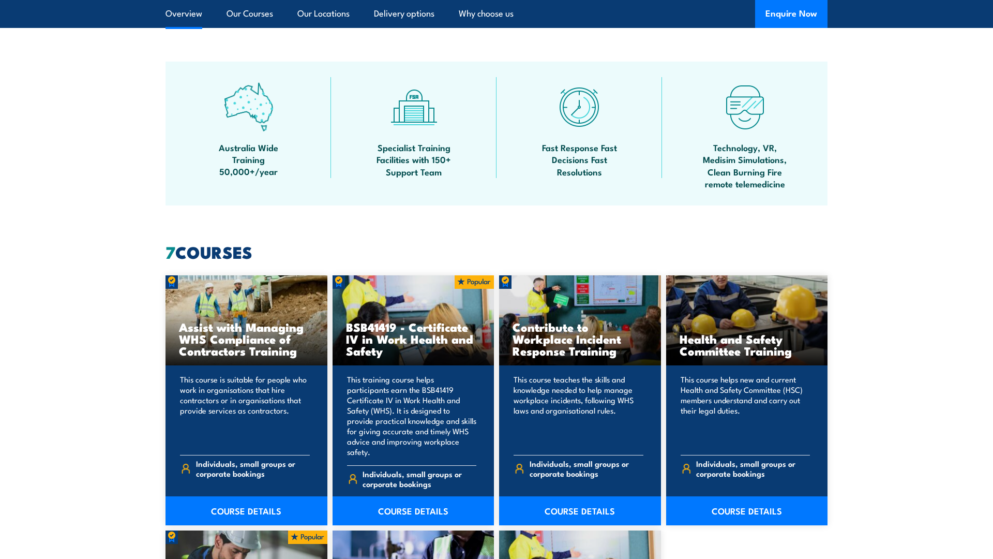
click at [193, 13] on link "Overview" at bounding box center [184, 13] width 37 height 27
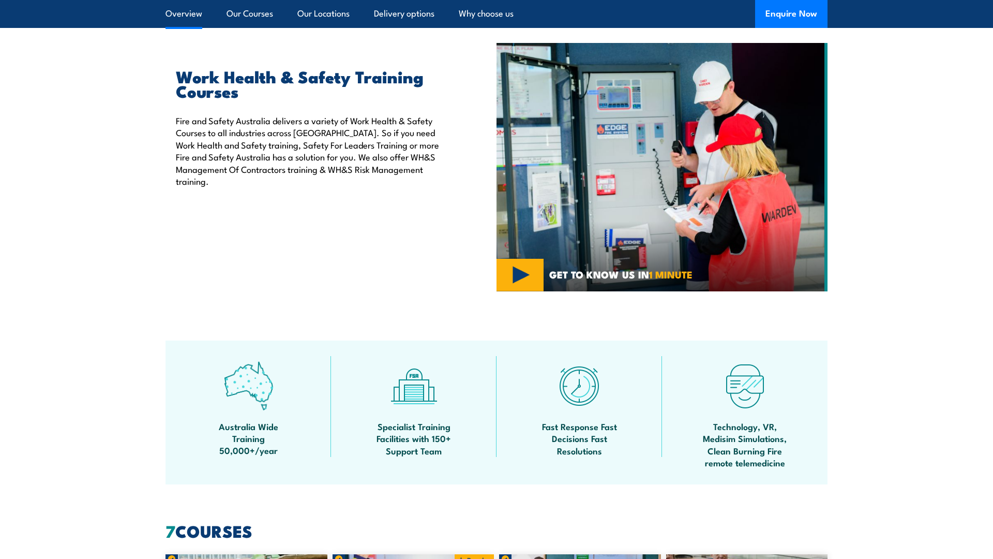
scroll to position [260, 0]
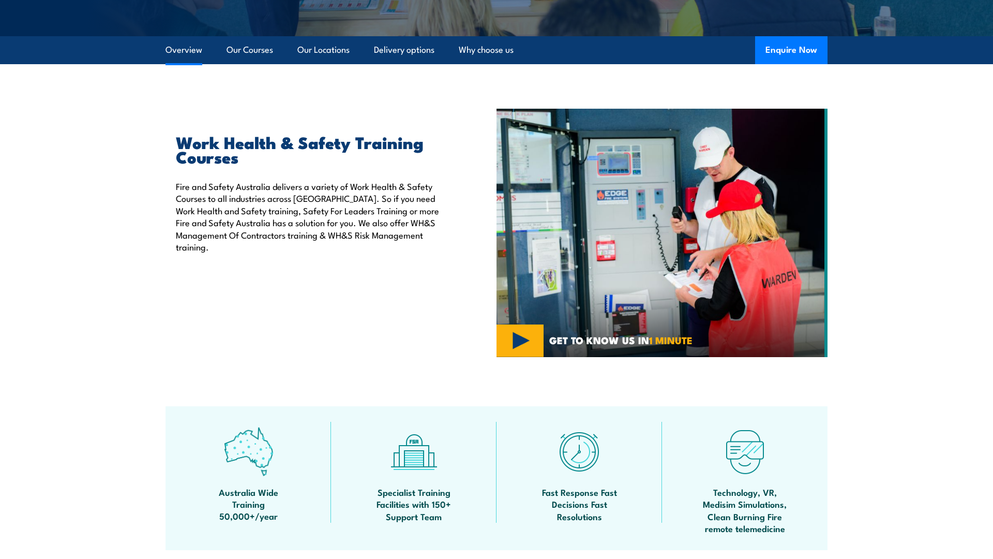
click at [195, 52] on link "Overview" at bounding box center [184, 49] width 37 height 27
click at [253, 47] on link "Our Courses" at bounding box center [250, 49] width 47 height 27
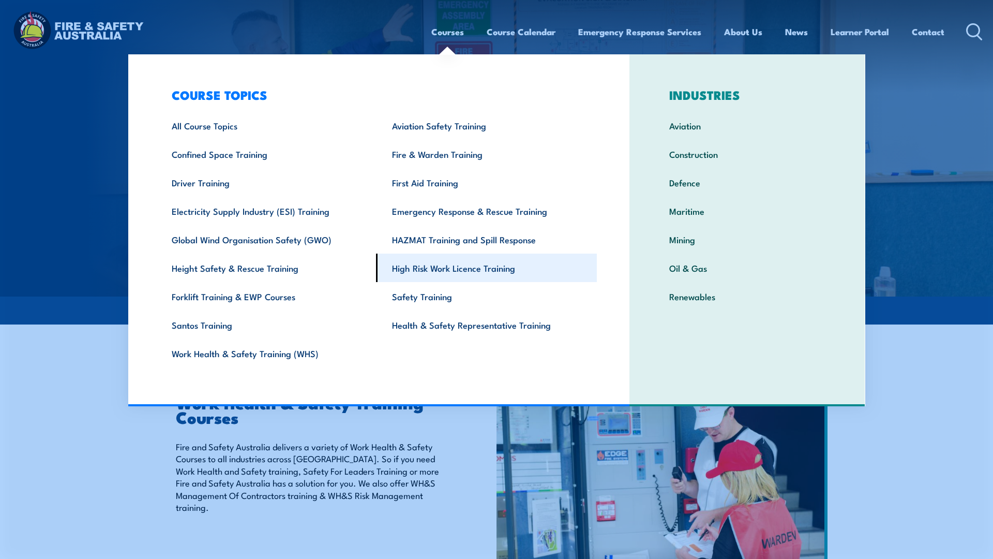
click at [513, 267] on link "High Risk Work Licence Training" at bounding box center [486, 267] width 221 height 28
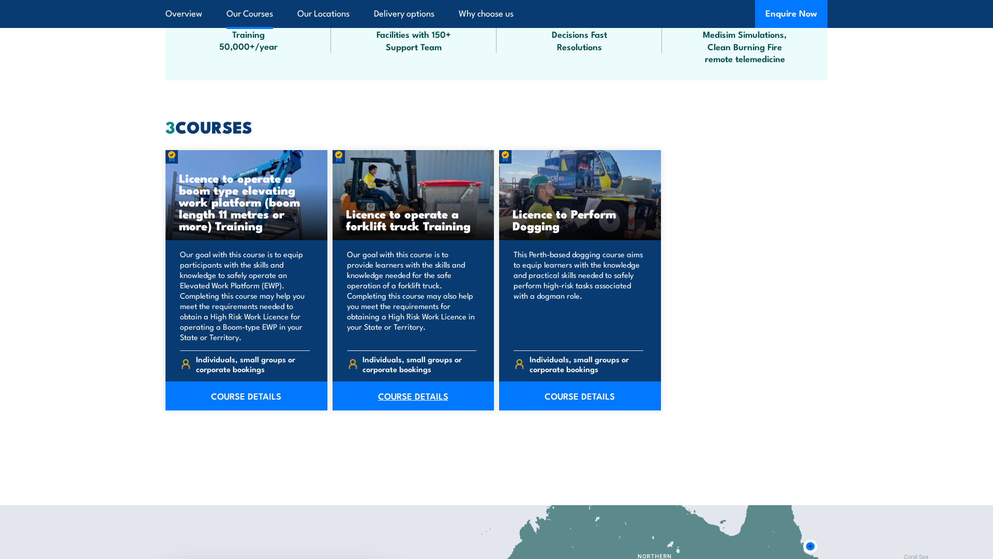
scroll to position [734, 0]
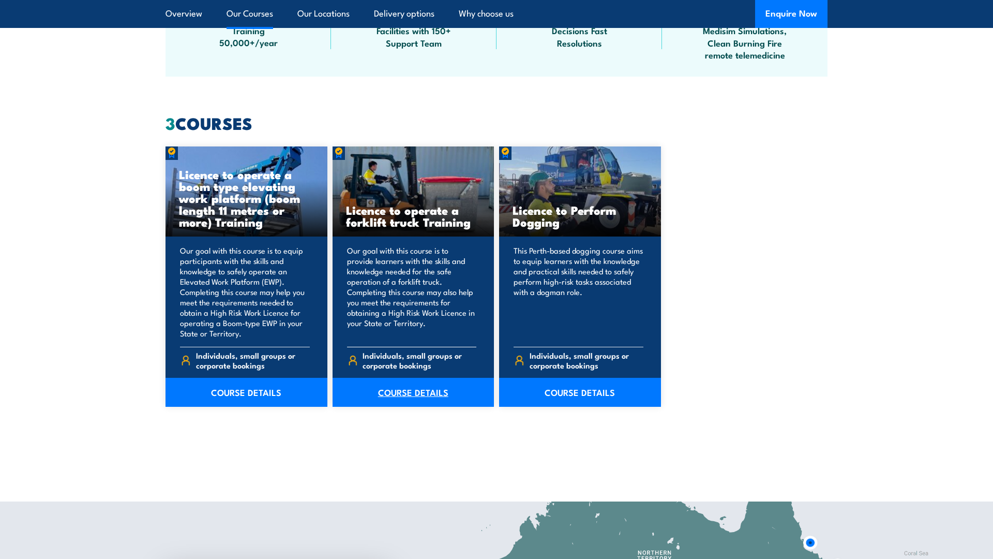
click at [408, 392] on link "COURSE DETAILS" at bounding box center [414, 392] width 162 height 29
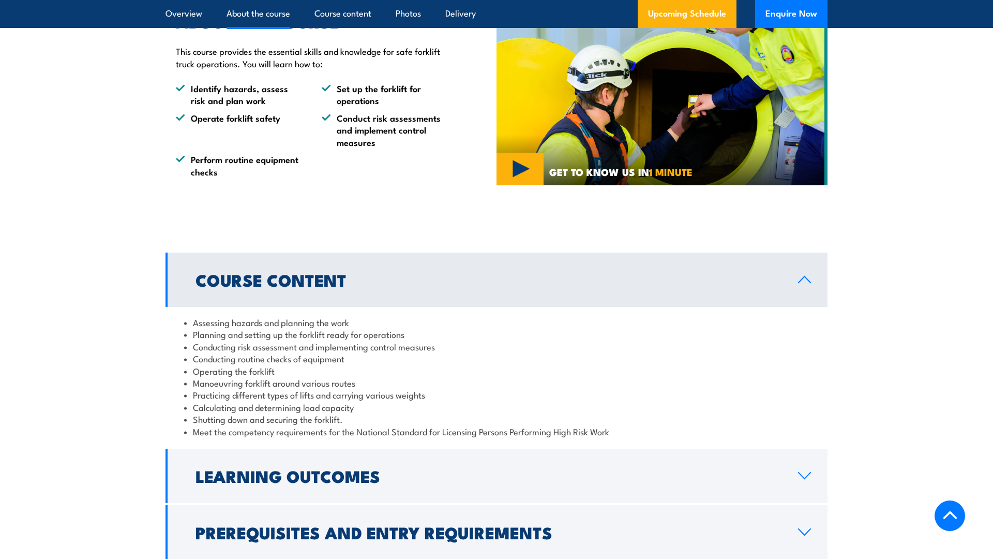
scroll to position [729, 0]
click at [545, 160] on img at bounding box center [662, 95] width 331 height 179
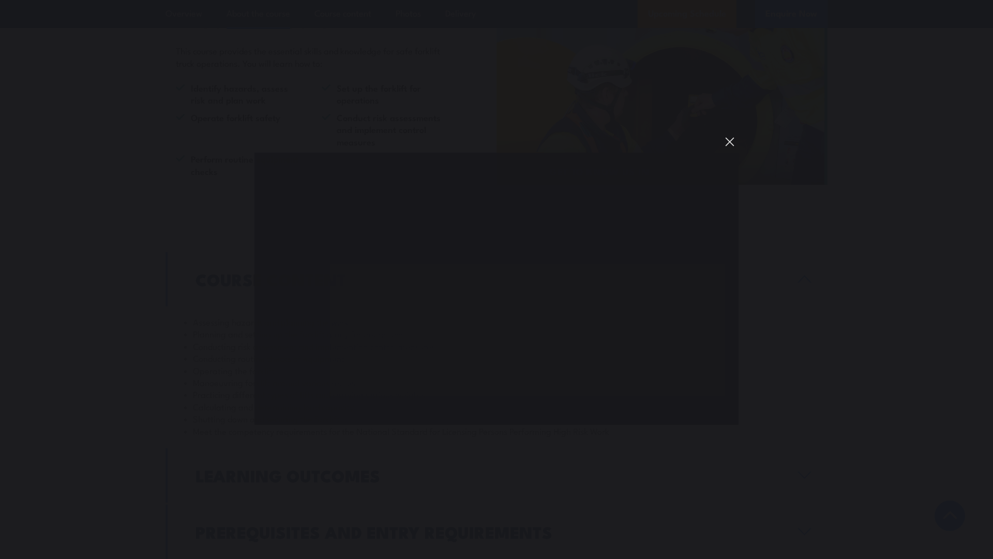
click at [729, 142] on button "You can close this modal content with the ESC key" at bounding box center [730, 142] width 18 height 18
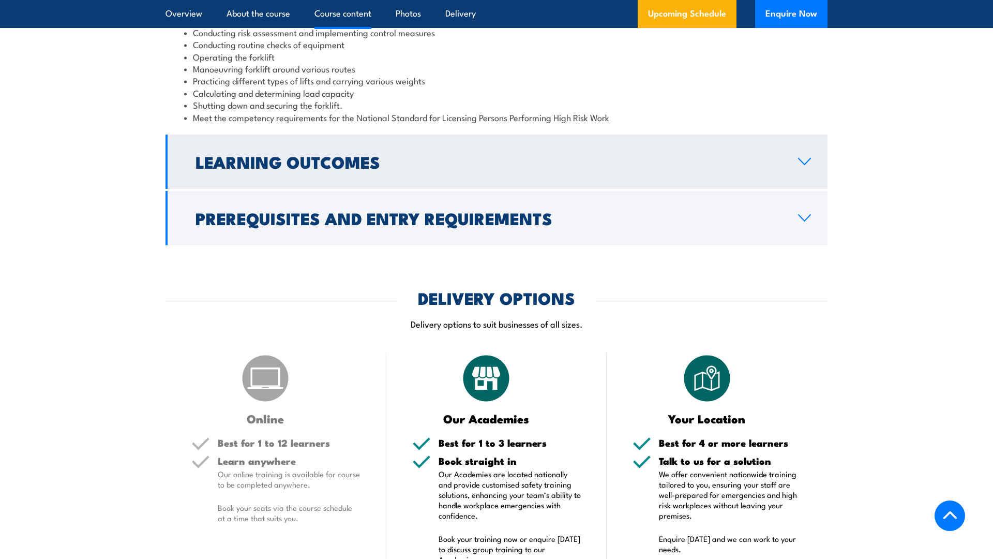
click at [590, 181] on link "Learning Outcomes" at bounding box center [497, 162] width 662 height 54
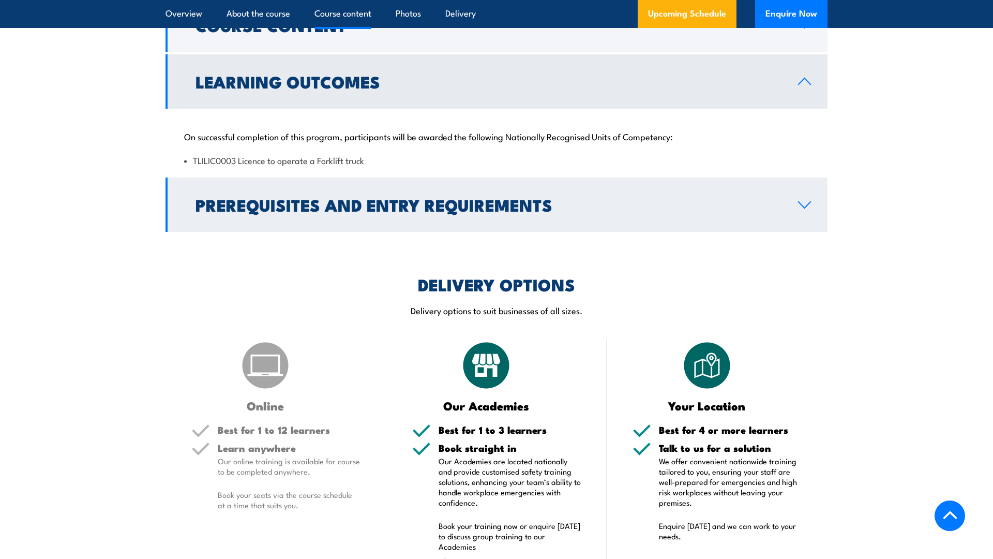
scroll to position [975, 0]
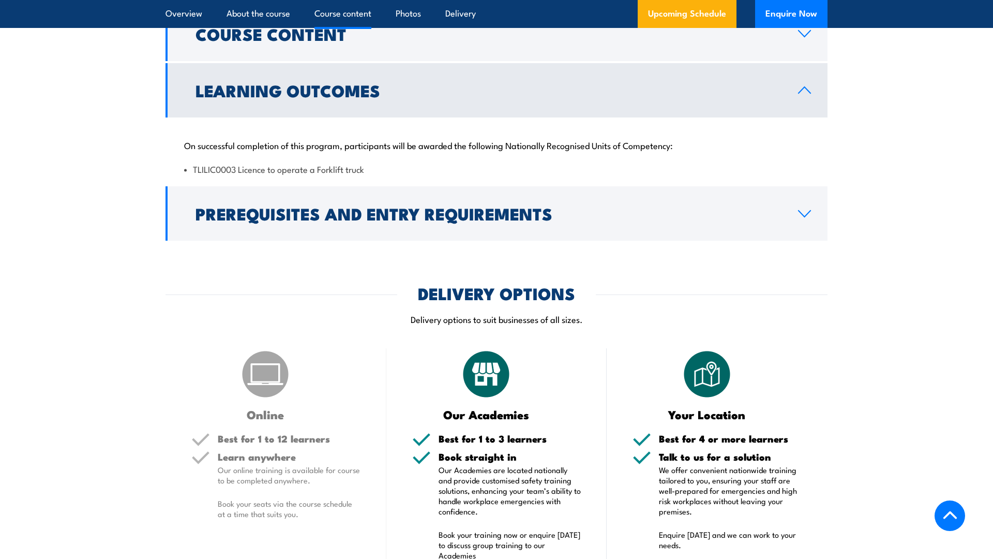
click at [580, 221] on link "Prerequisites and Entry Requirements" at bounding box center [497, 213] width 662 height 54
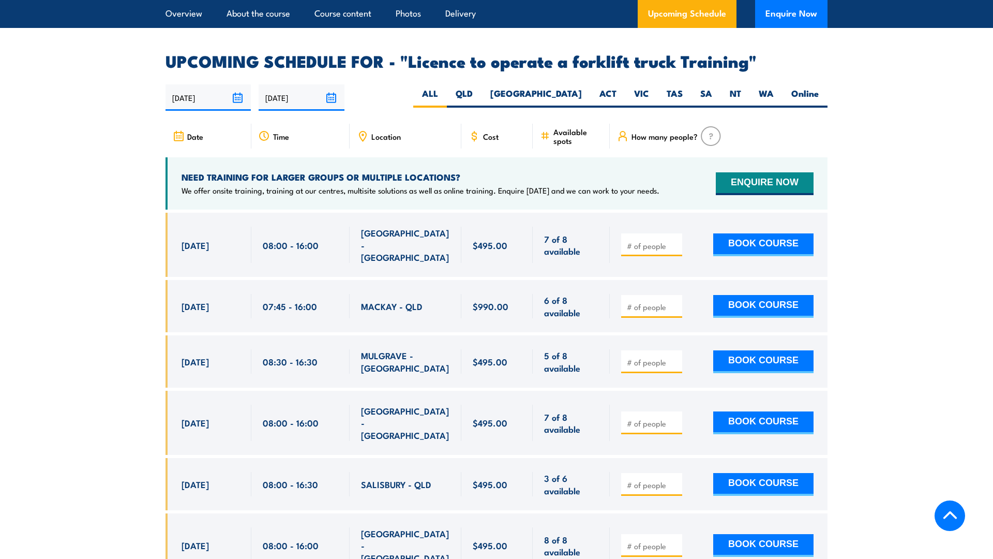
scroll to position [1836, 0]
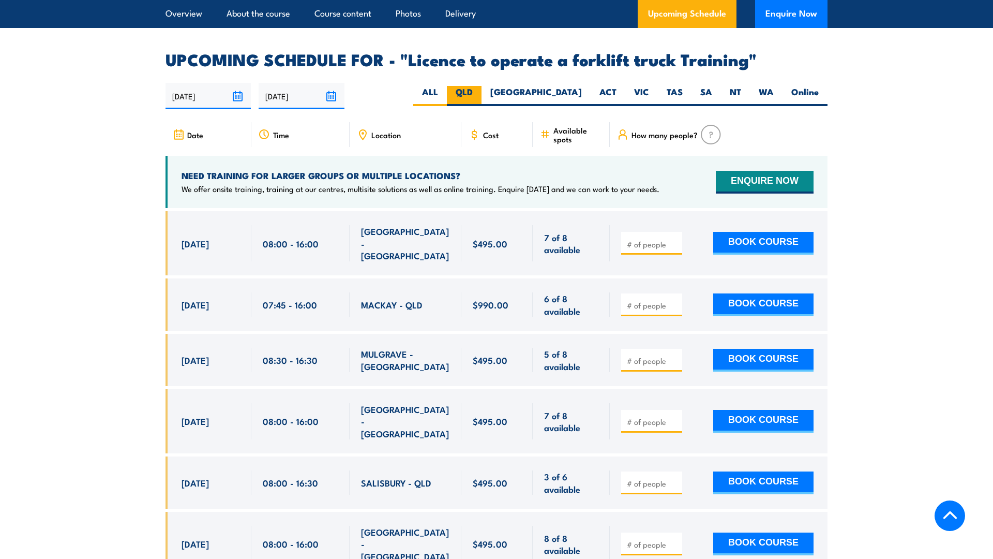
click at [482, 86] on label "QLD" at bounding box center [464, 96] width 35 height 20
click at [480, 86] on input "QLD" at bounding box center [476, 89] width 7 height 7
radio input "true"
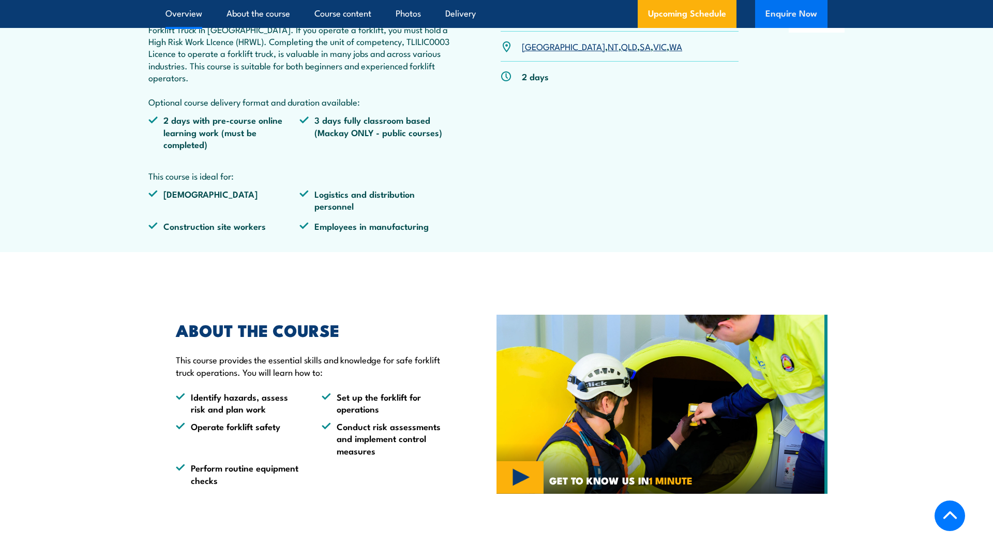
scroll to position [420, 0]
